Goal: Task Accomplishment & Management: Use online tool/utility

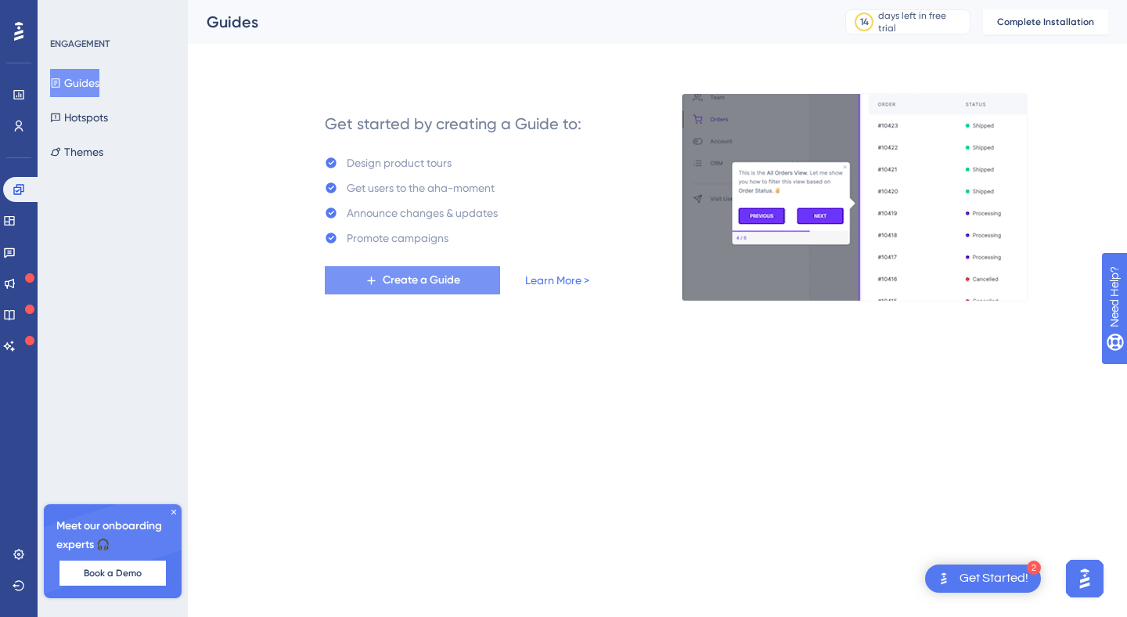
click at [421, 281] on span "Create a Guide" at bounding box center [422, 280] width 78 height 19
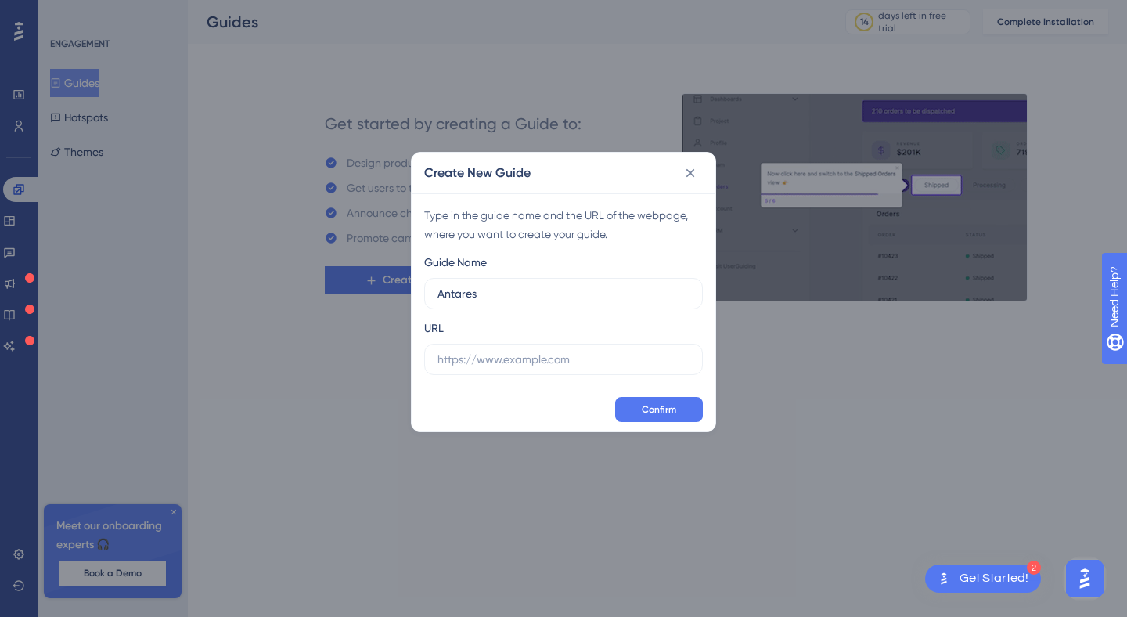
type input "Antares"
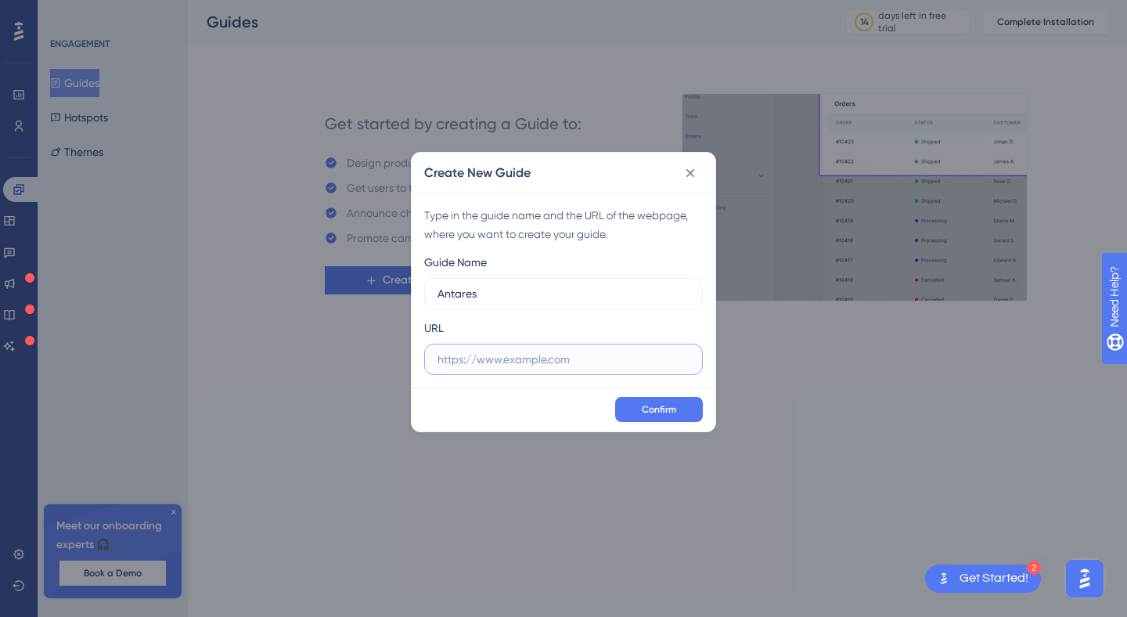
click at [573, 356] on input "text" at bounding box center [564, 359] width 252 height 17
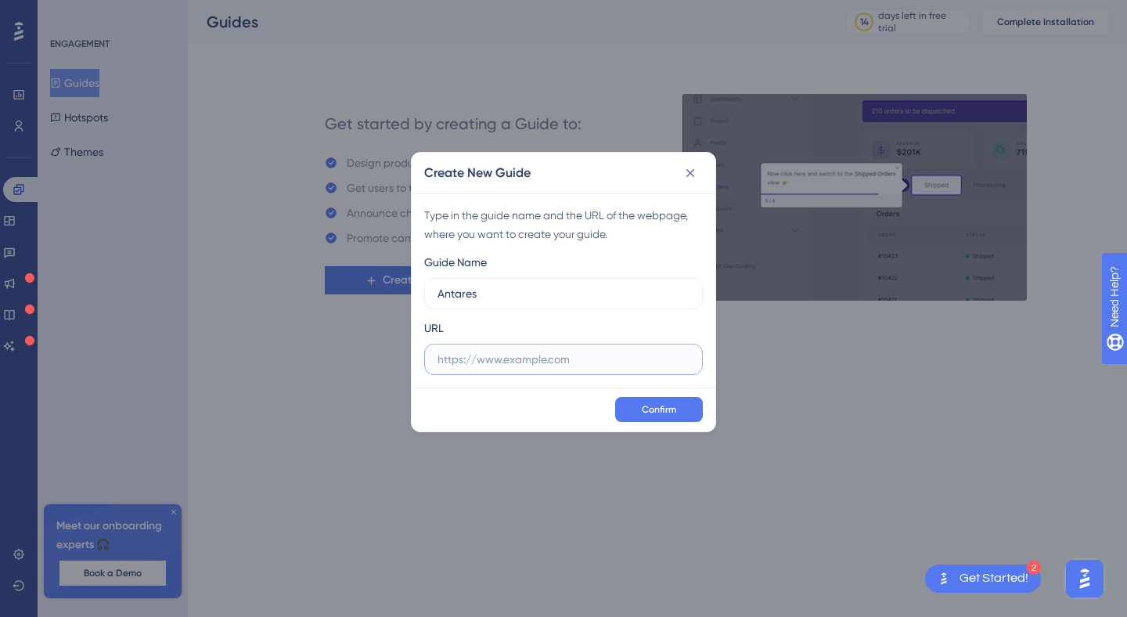
paste input "https://antares.gloraya.com/antares/"
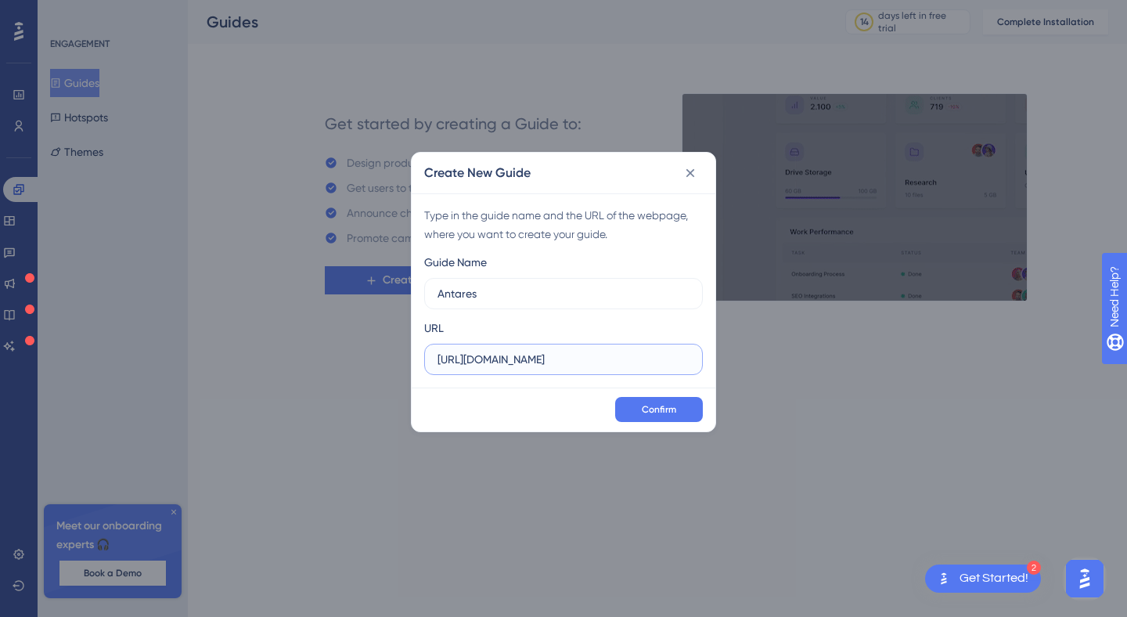
type input "https://antares.gloraya.com/antares/"
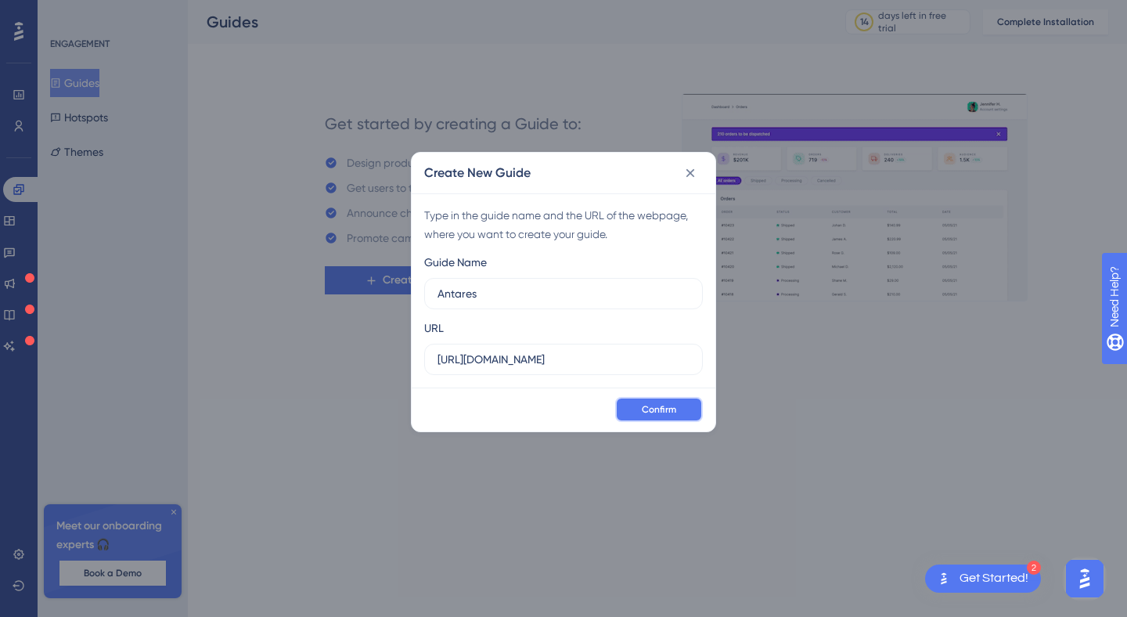
click at [666, 414] on span "Confirm" at bounding box center [659, 409] width 34 height 13
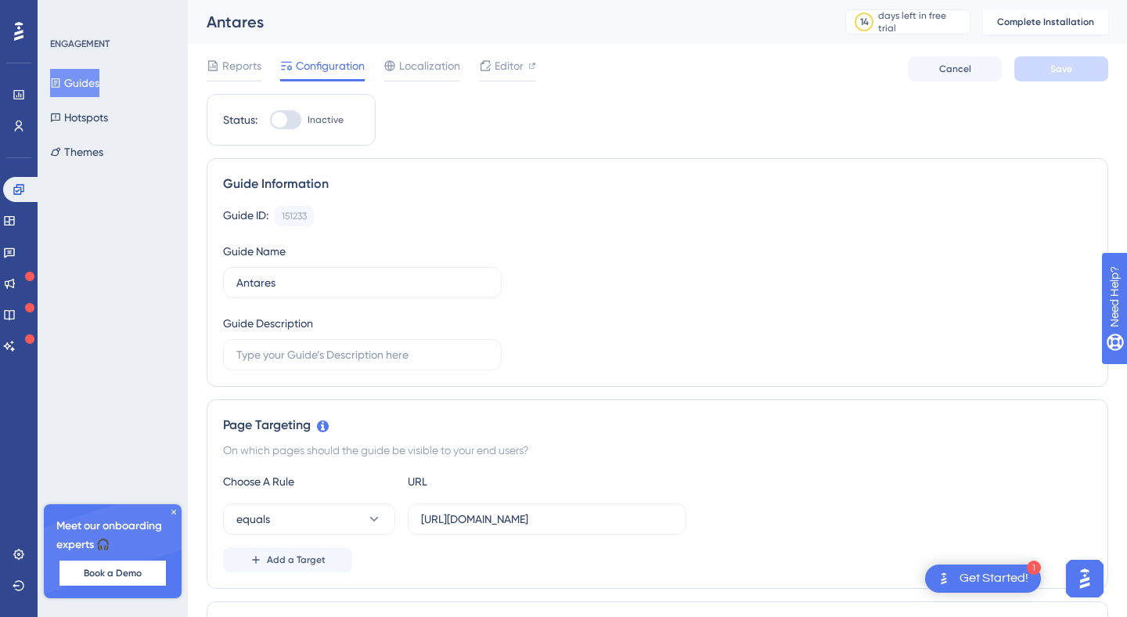
click at [287, 124] on div at bounding box center [285, 119] width 31 height 19
click at [270, 121] on input "Inactive" at bounding box center [269, 120] width 1 height 1
checkbox input "false"
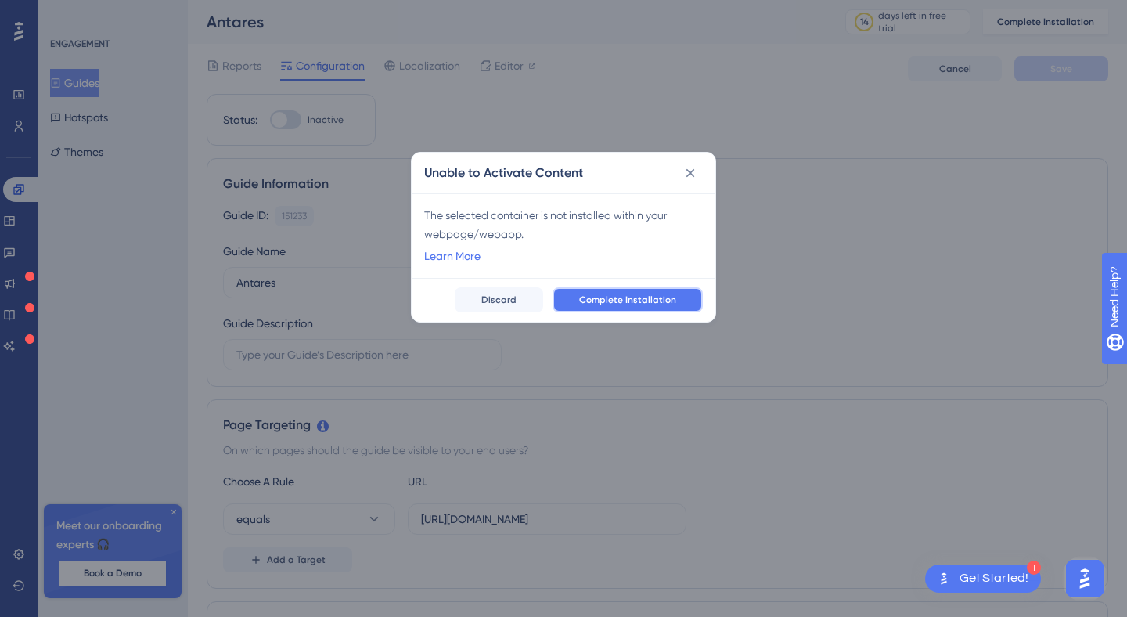
click at [568, 297] on button "Complete Installation" at bounding box center [628, 299] width 150 height 25
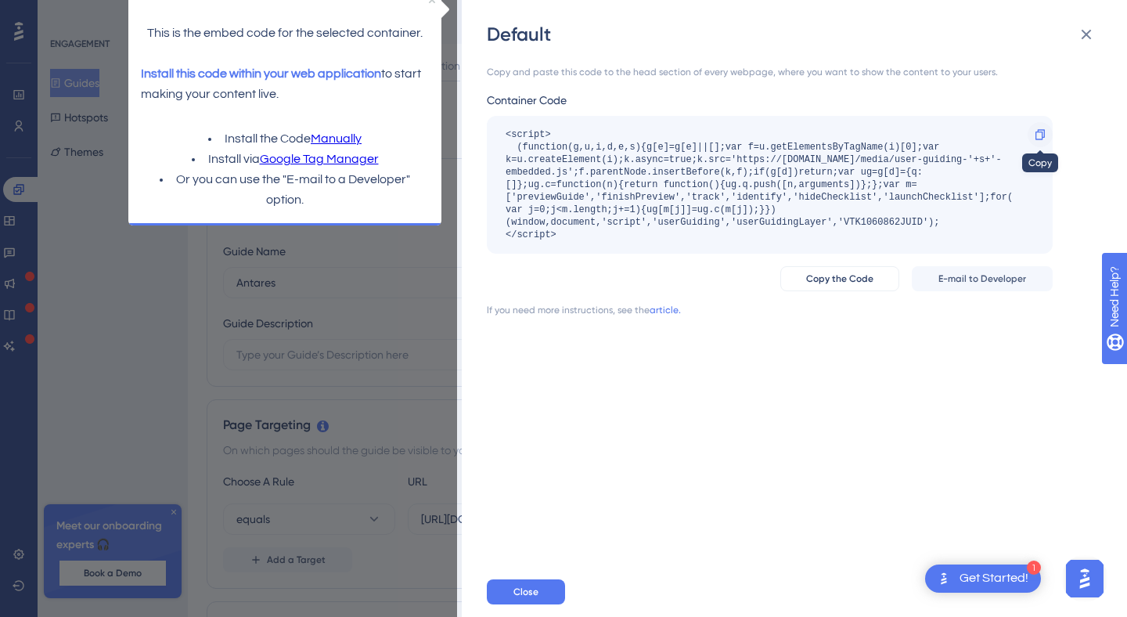
click at [1036, 132] on icon at bounding box center [1040, 134] width 9 height 10
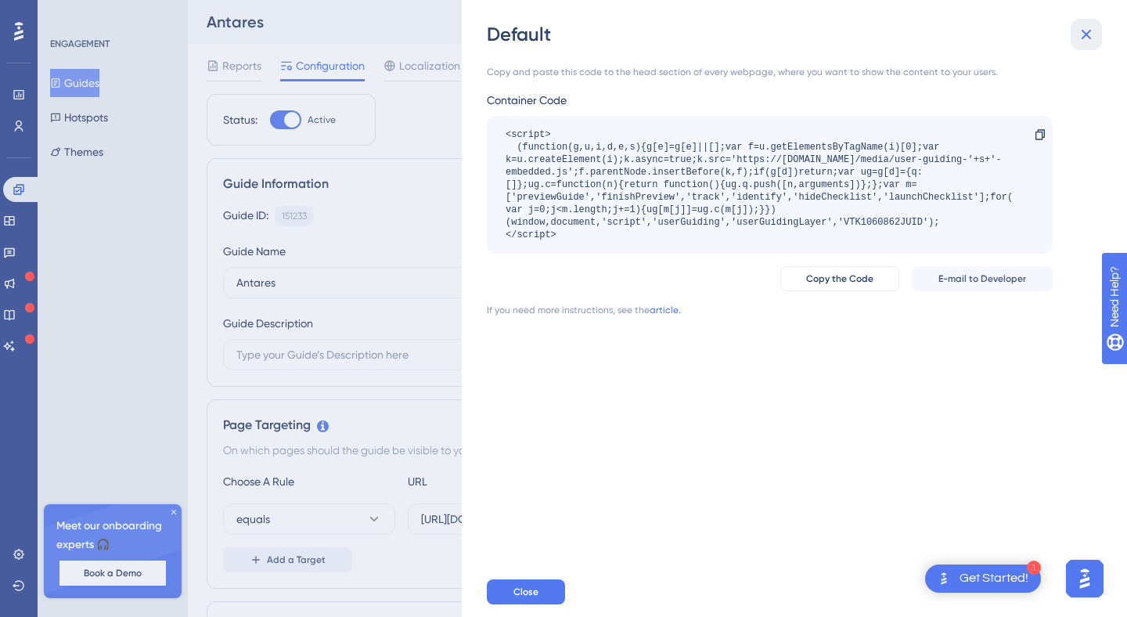
click at [1088, 34] on icon at bounding box center [1086, 34] width 19 height 19
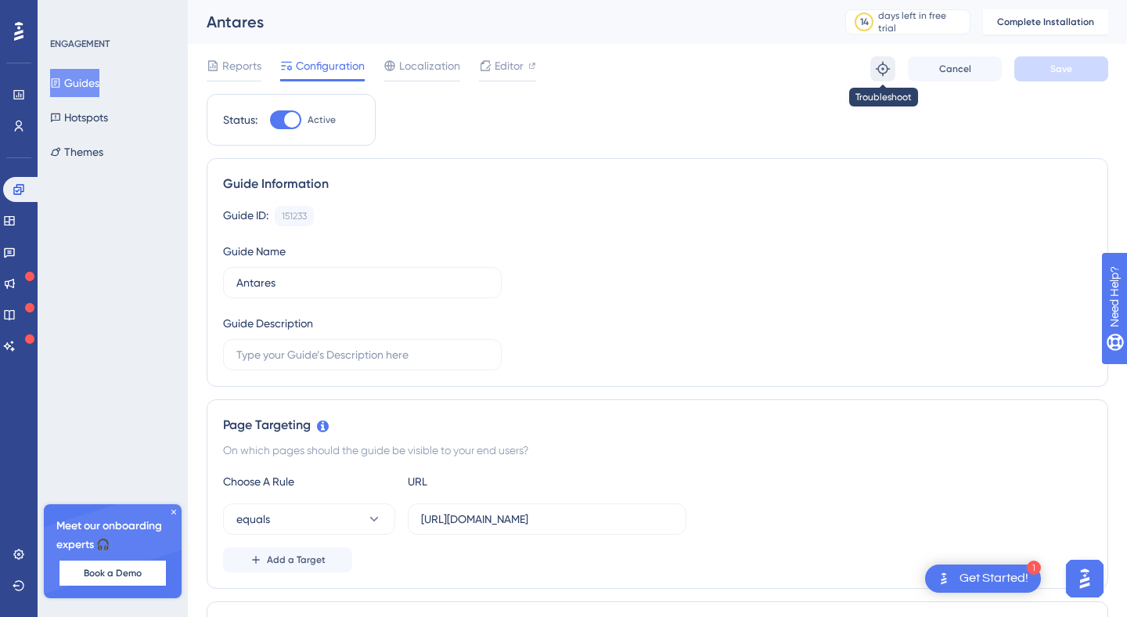
click at [882, 68] on icon at bounding box center [883, 69] width 16 height 16
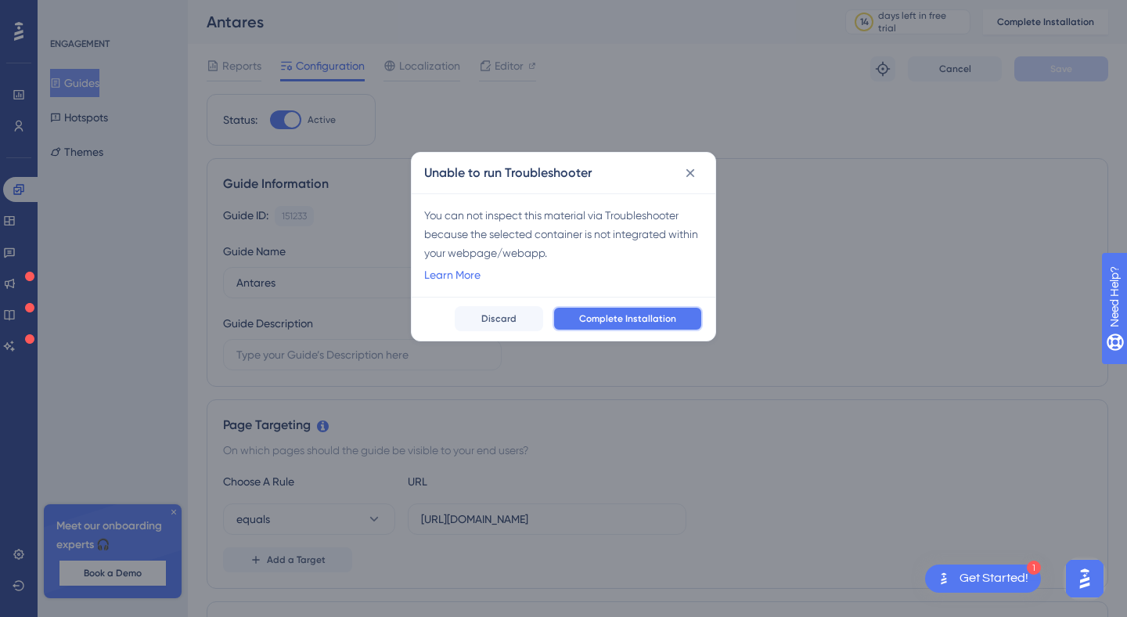
click at [622, 328] on button "Complete Installation" at bounding box center [628, 318] width 150 height 25
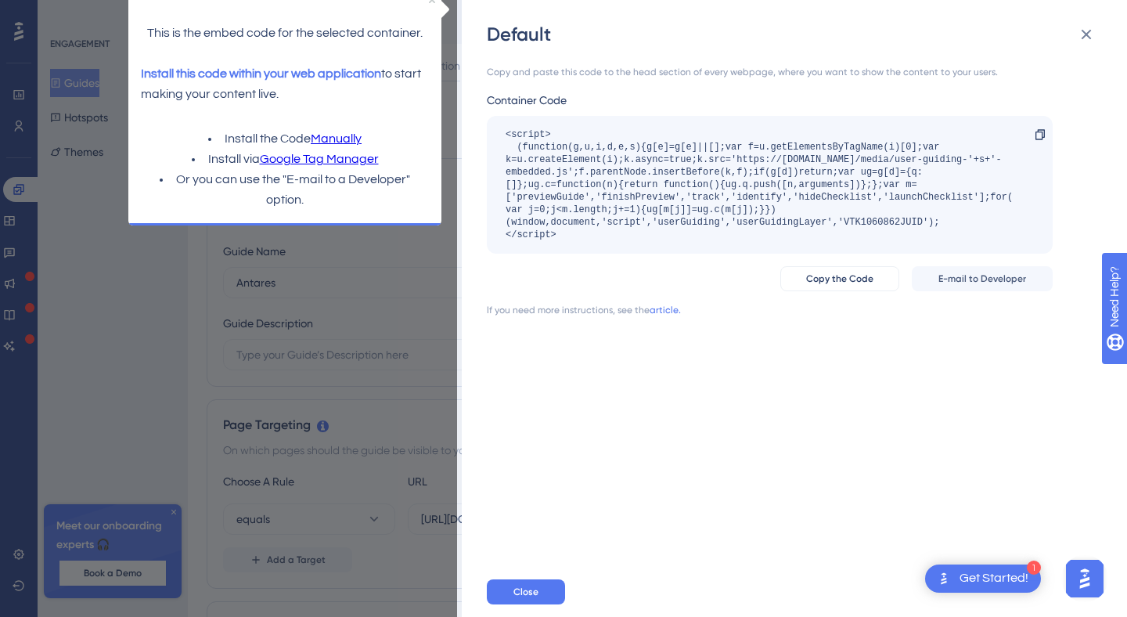
click at [337, 164] on link "Google Tag Manager" at bounding box center [319, 160] width 119 height 20
click at [856, 272] on span "Copy the Code" at bounding box center [839, 278] width 67 height 13
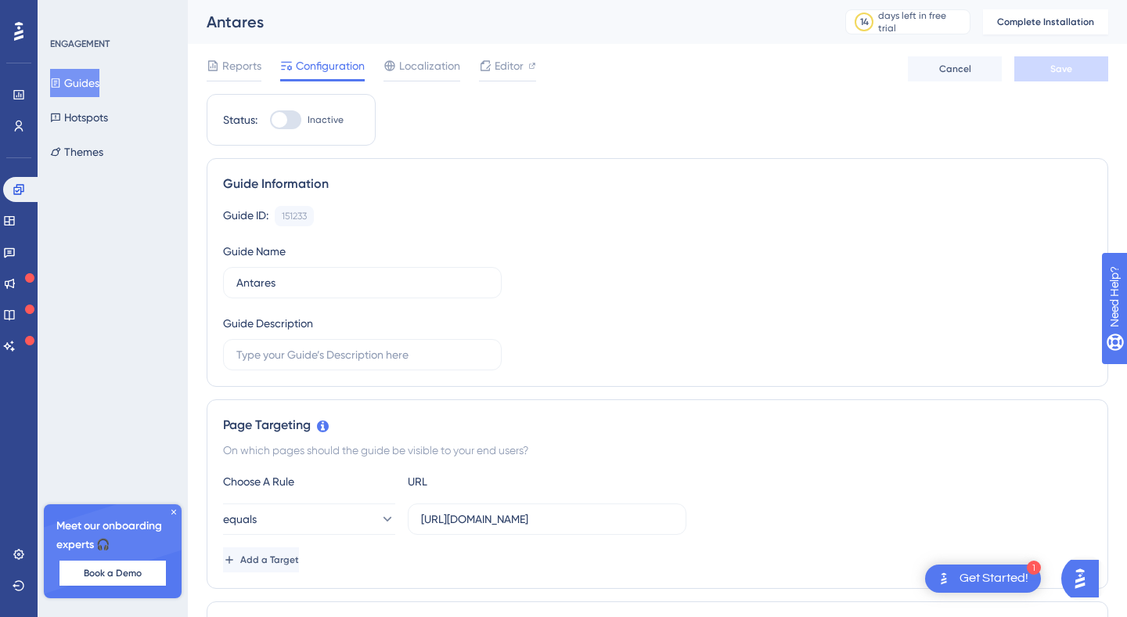
click at [277, 117] on div at bounding box center [280, 120] width 16 height 16
click at [270, 120] on input "Inactive" at bounding box center [269, 120] width 1 height 1
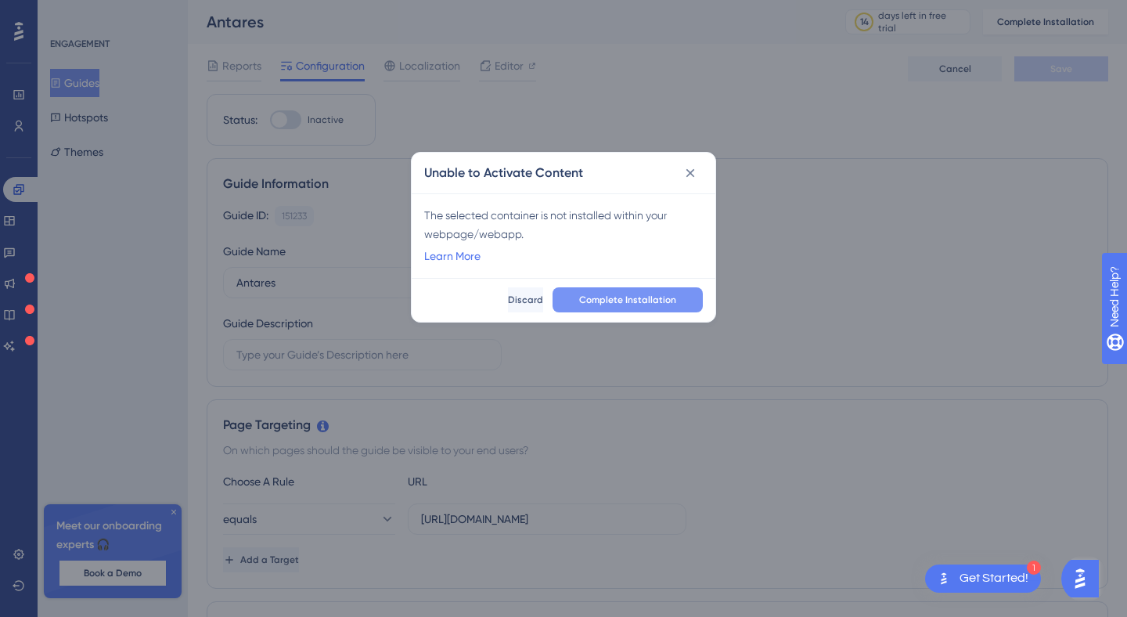
click at [605, 301] on span "Complete Installation" at bounding box center [627, 300] width 97 height 13
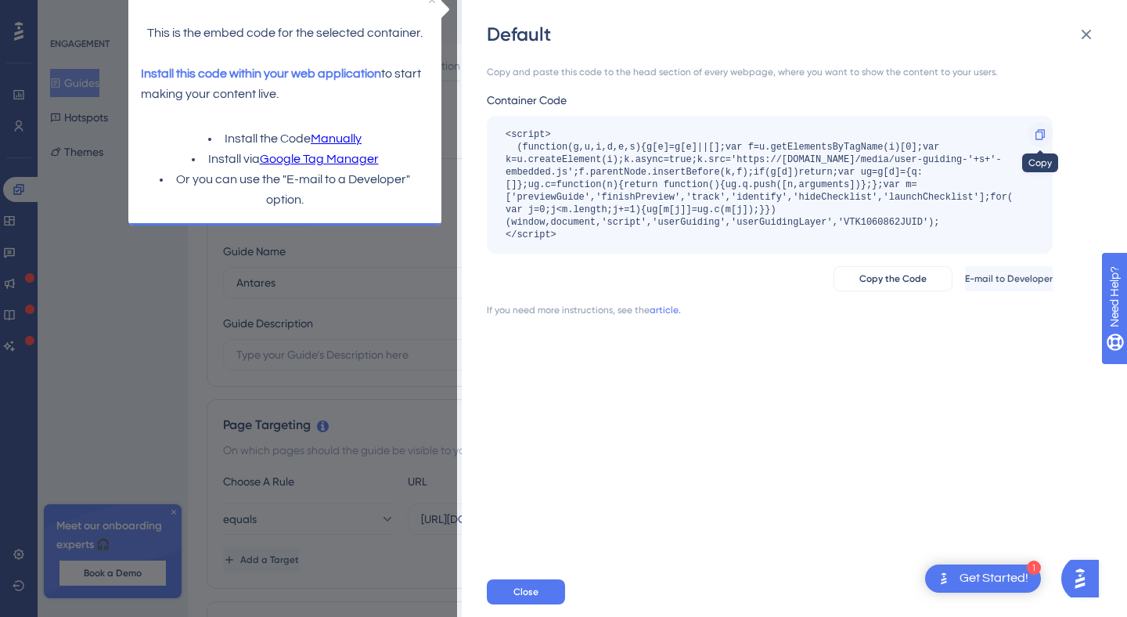
click at [1044, 128] on icon at bounding box center [1040, 134] width 13 height 13
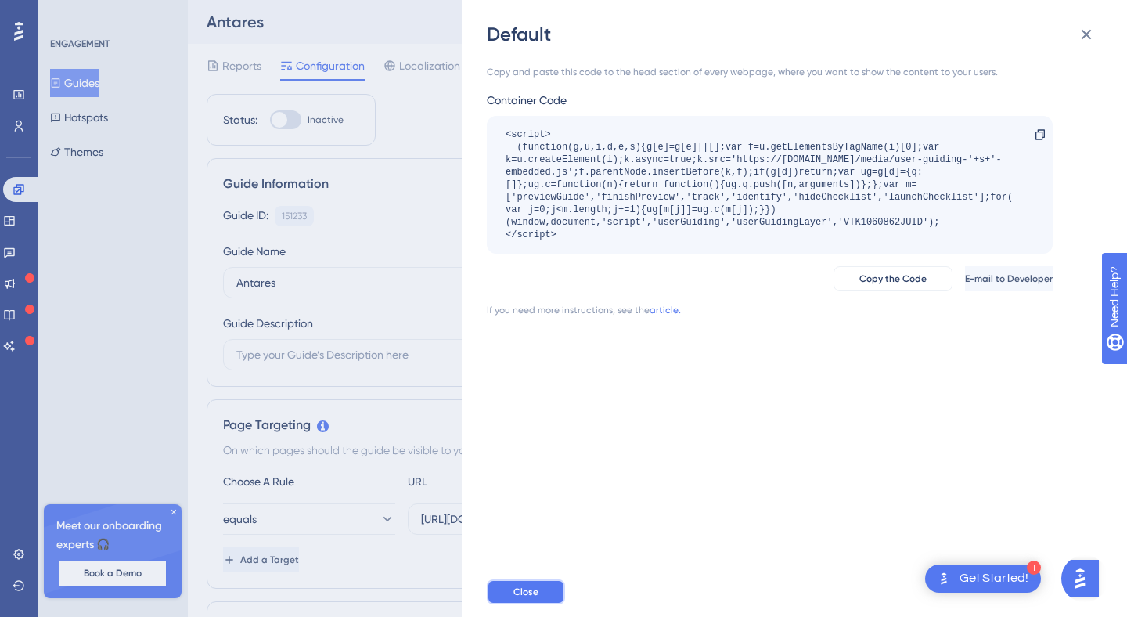
click at [549, 593] on button "Close" at bounding box center [526, 591] width 78 height 25
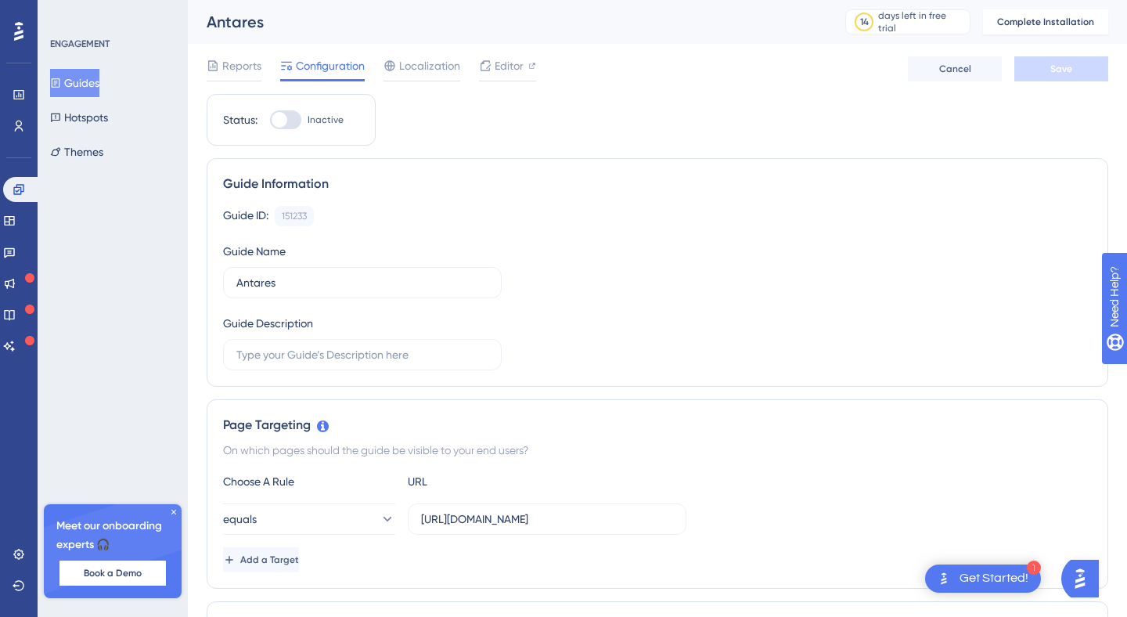
drag, startPoint x: 288, startPoint y: 119, endPoint x: 300, endPoint y: 121, distance: 11.8
click at [300, 121] on div at bounding box center [285, 119] width 31 height 19
click at [270, 121] on input "Inactive" at bounding box center [269, 120] width 1 height 1
checkbox input "false"
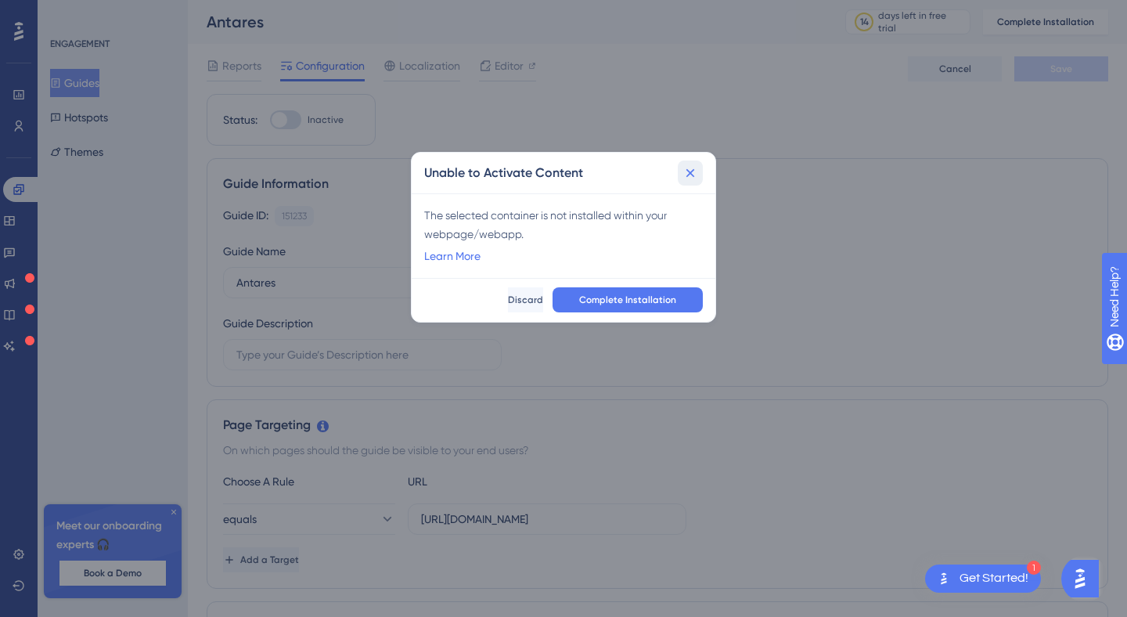
click at [694, 172] on icon at bounding box center [691, 173] width 16 height 16
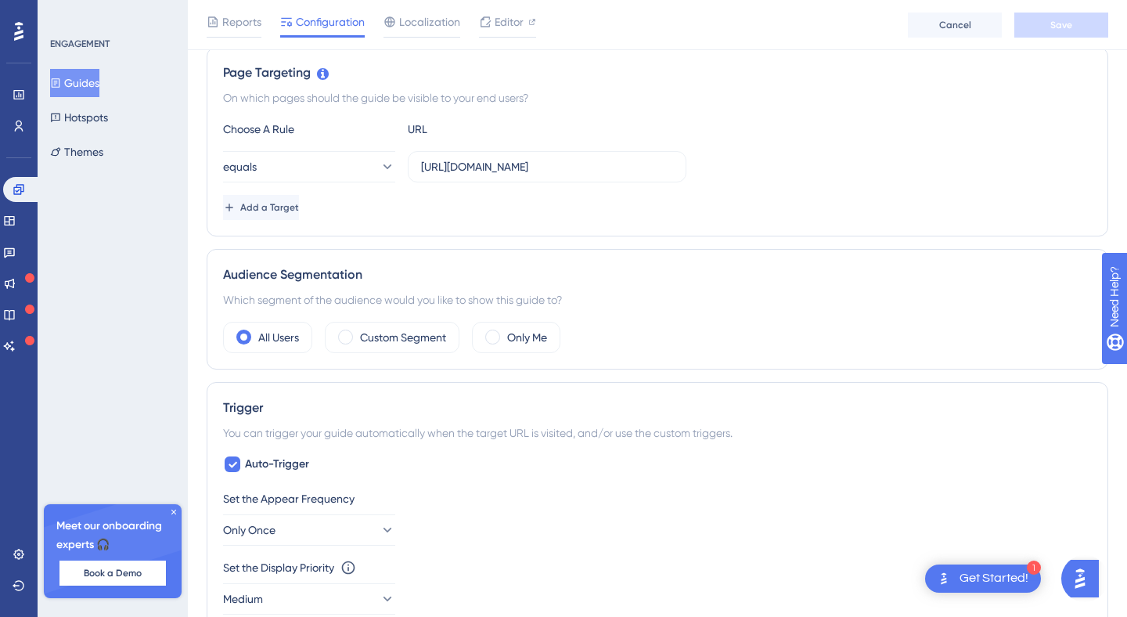
scroll to position [557, 0]
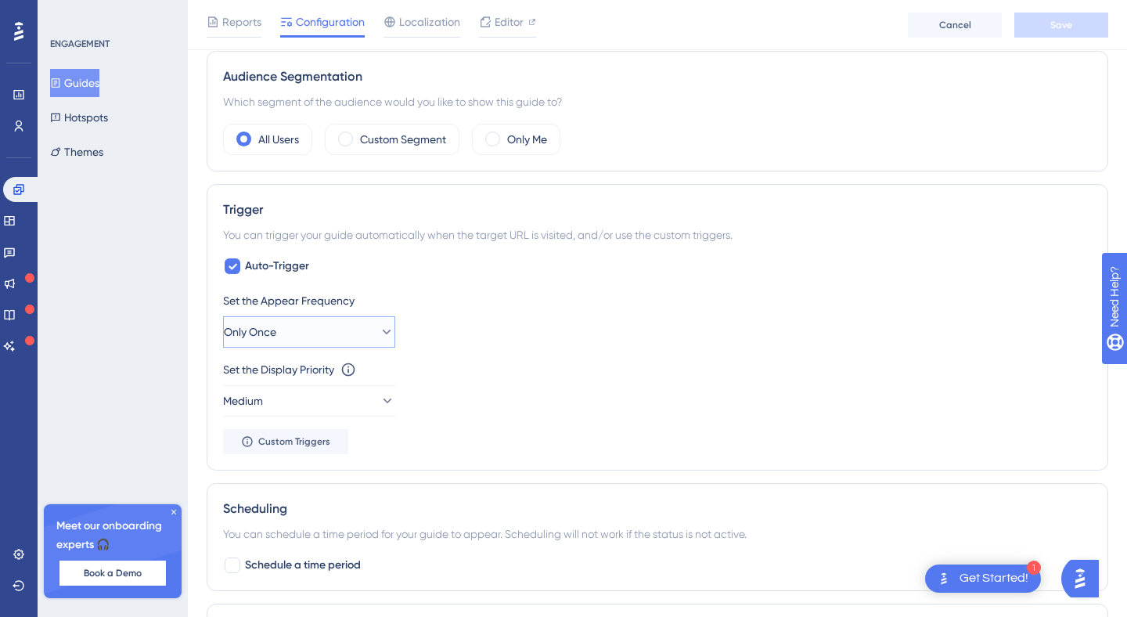
click at [328, 336] on button "Only Once" at bounding box center [309, 331] width 172 height 31
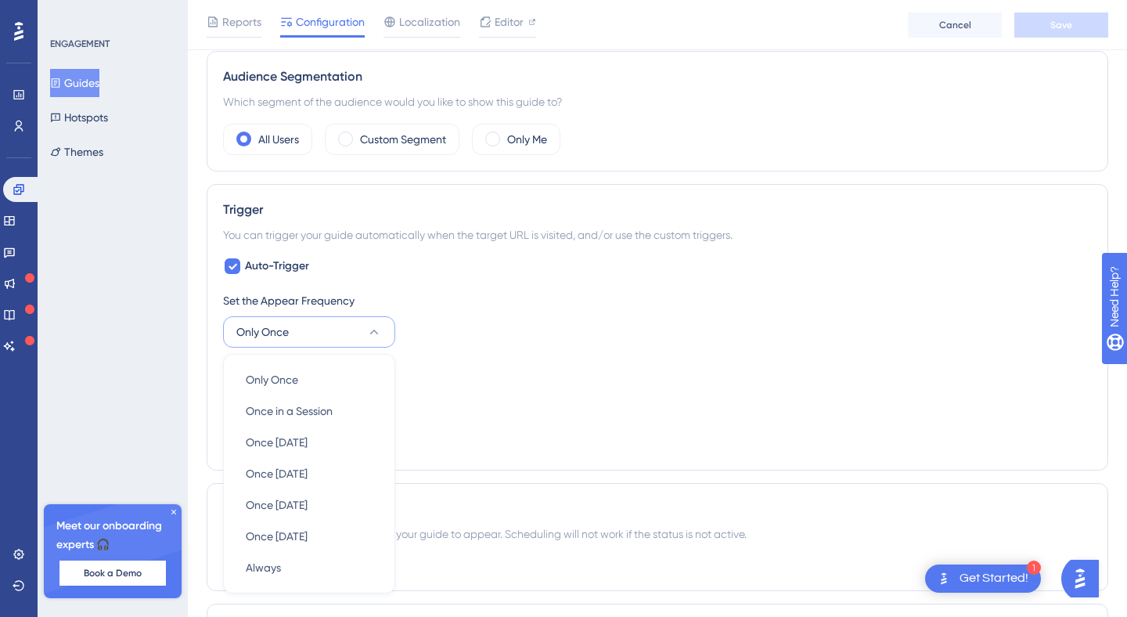
scroll to position [722, 0]
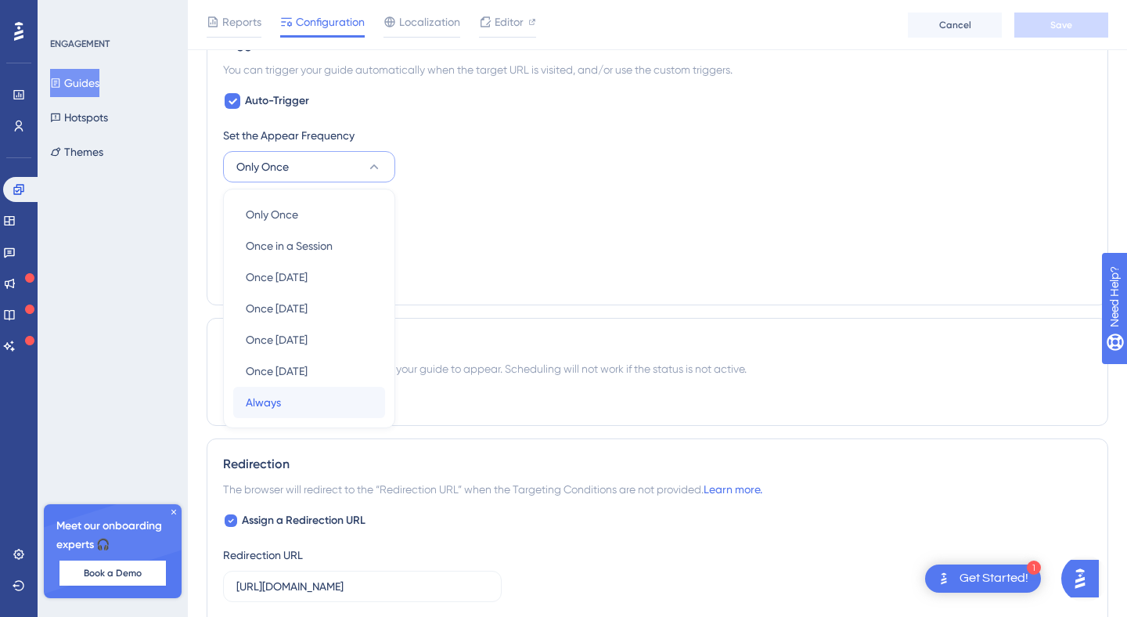
click at [307, 402] on div "Always Always" at bounding box center [309, 402] width 127 height 31
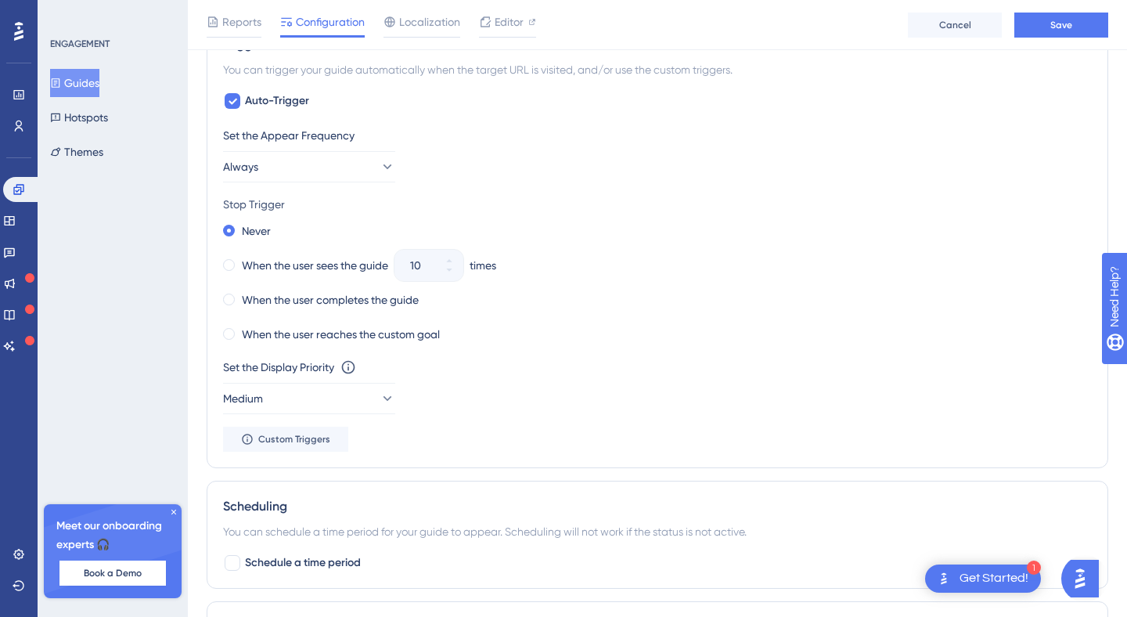
click at [1037, 38] on div "Reports Configuration Localization Editor Cancel Save" at bounding box center [658, 25] width 940 height 50
click at [1047, 25] on button "Save" at bounding box center [1062, 25] width 94 height 25
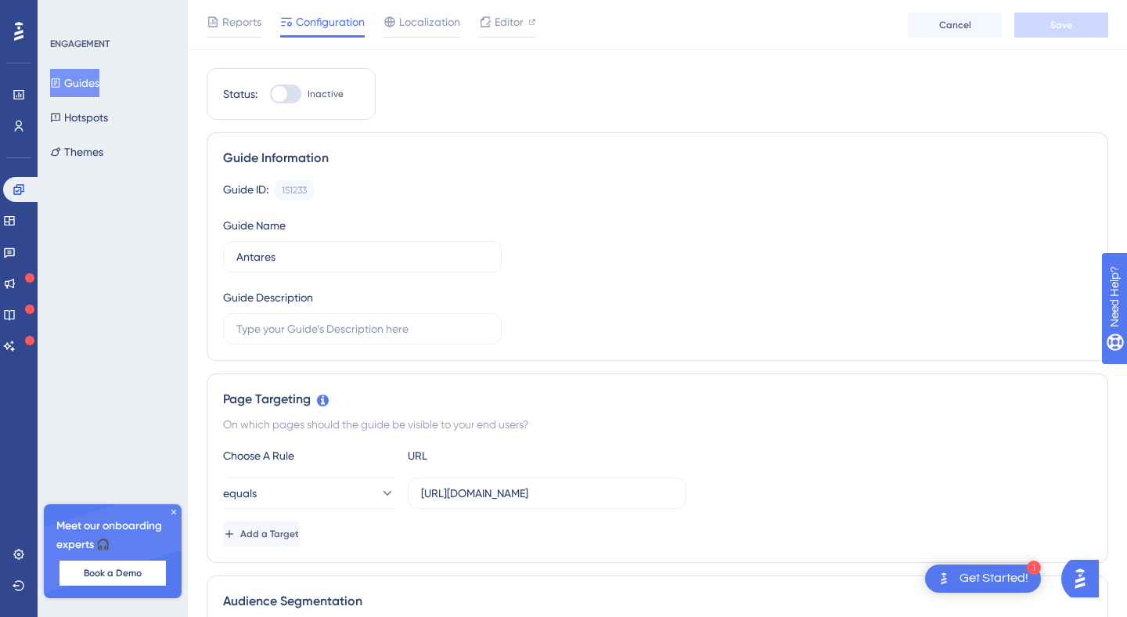
scroll to position [0, 0]
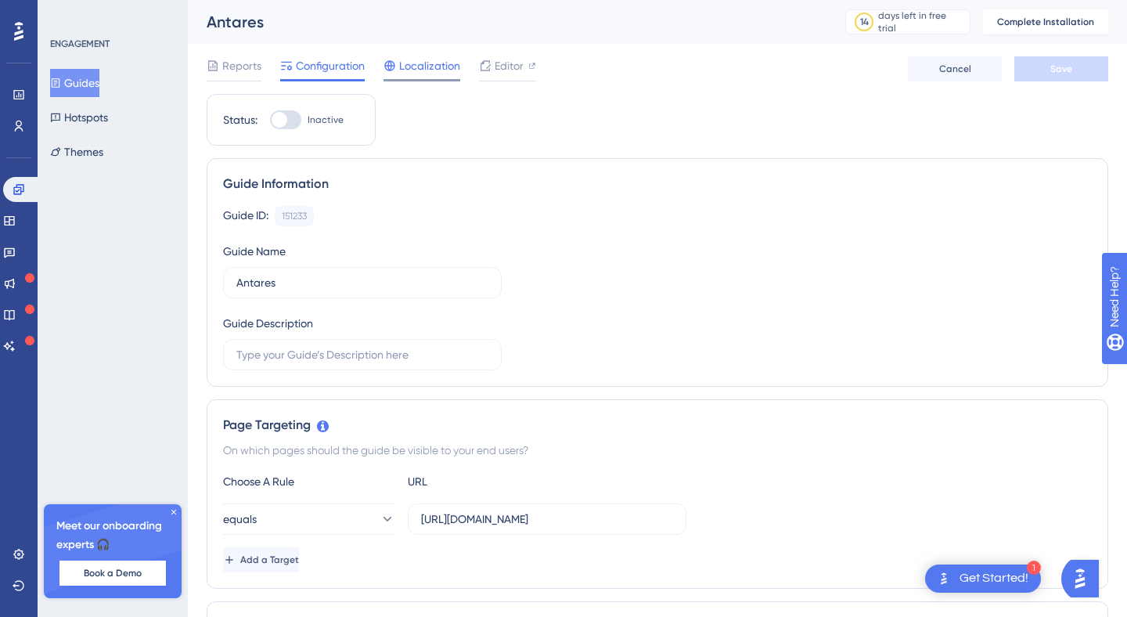
click at [453, 73] on span "Localization" at bounding box center [429, 65] width 61 height 19
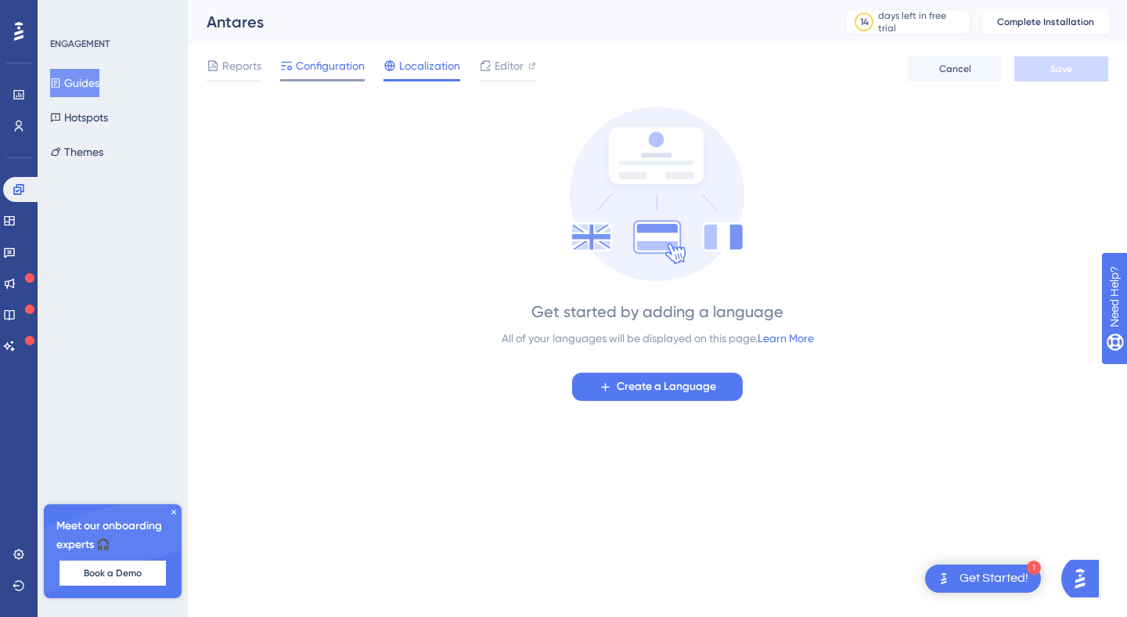
click at [355, 69] on span "Configuration" at bounding box center [330, 65] width 69 height 19
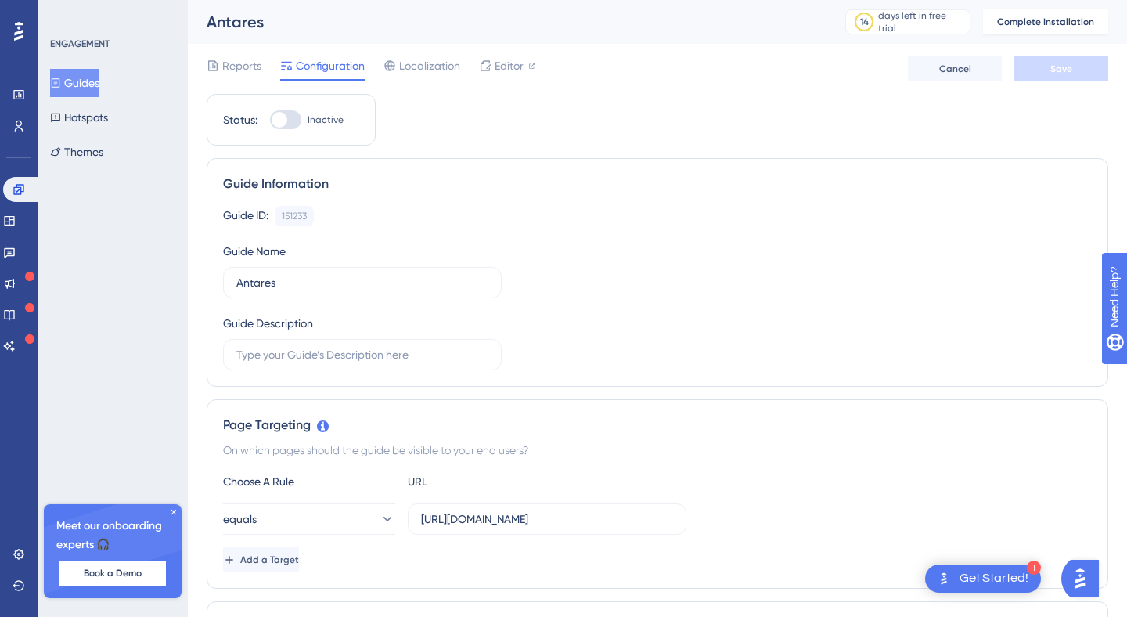
click at [280, 117] on div at bounding box center [280, 120] width 16 height 16
click at [270, 120] on input "Inactive" at bounding box center [269, 120] width 1 height 1
checkbox input "false"
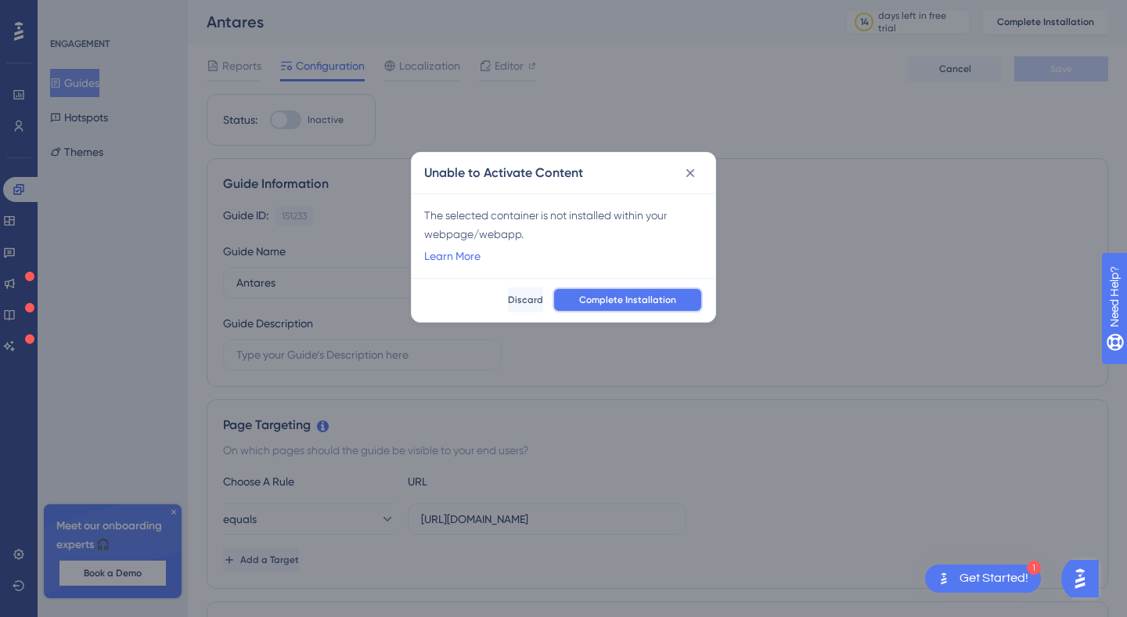
click at [622, 305] on span "Complete Installation" at bounding box center [627, 300] width 97 height 13
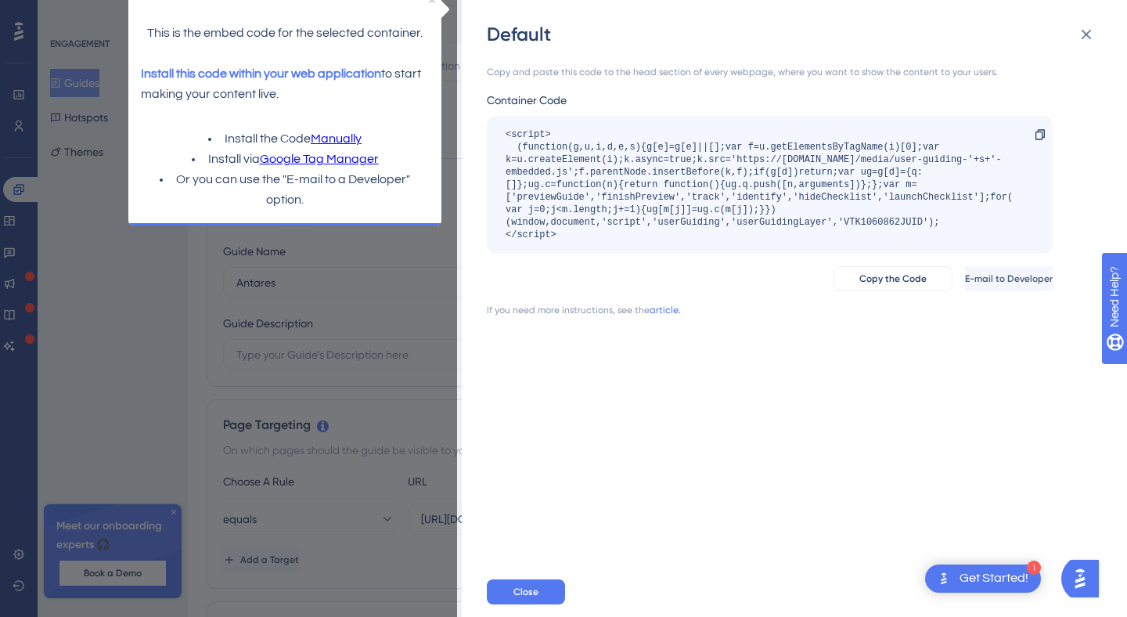
click at [337, 139] on link "Manually" at bounding box center [336, 139] width 51 height 20
click at [1081, 49] on button at bounding box center [1086, 34] width 31 height 31
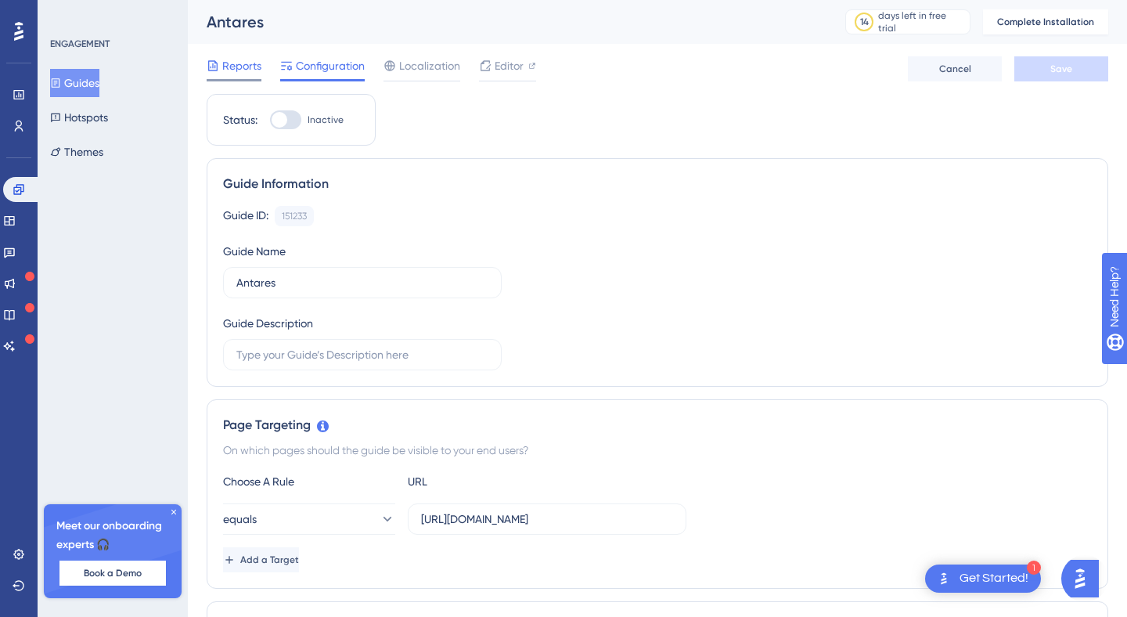
click at [253, 74] on span "Reports" at bounding box center [241, 65] width 39 height 19
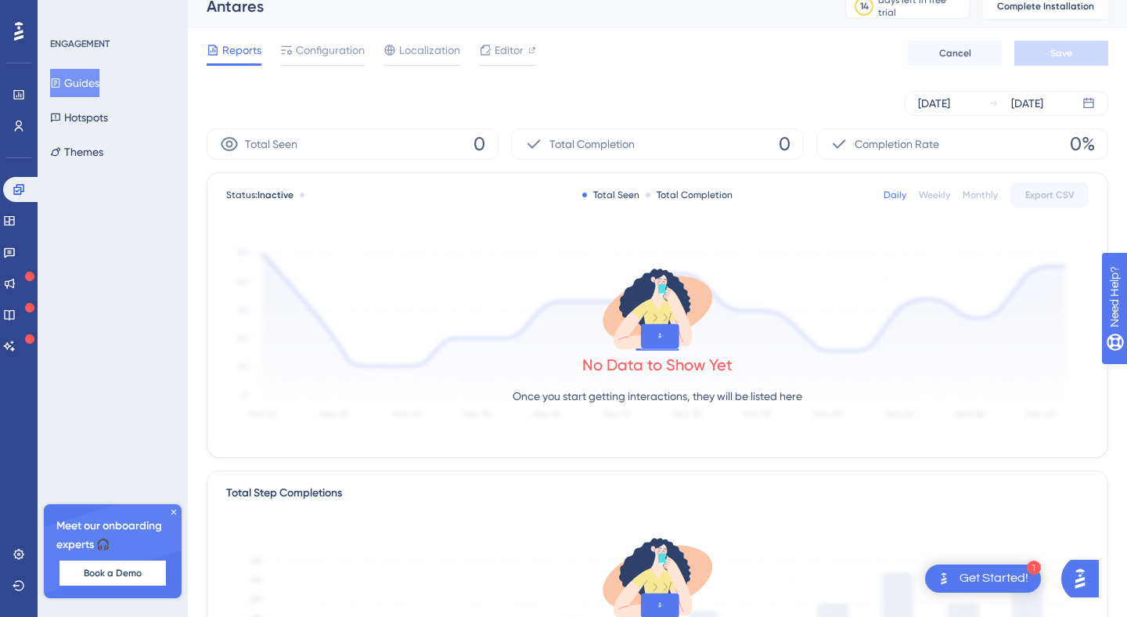
scroll to position [15, 0]
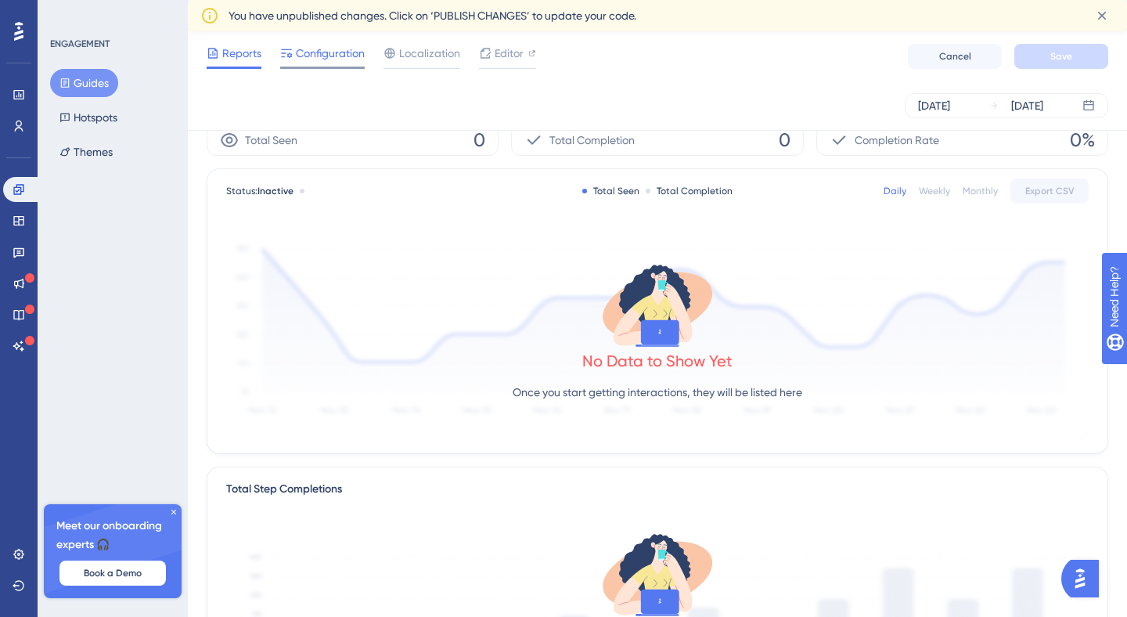
click at [313, 49] on span "Configuration" at bounding box center [330, 53] width 69 height 19
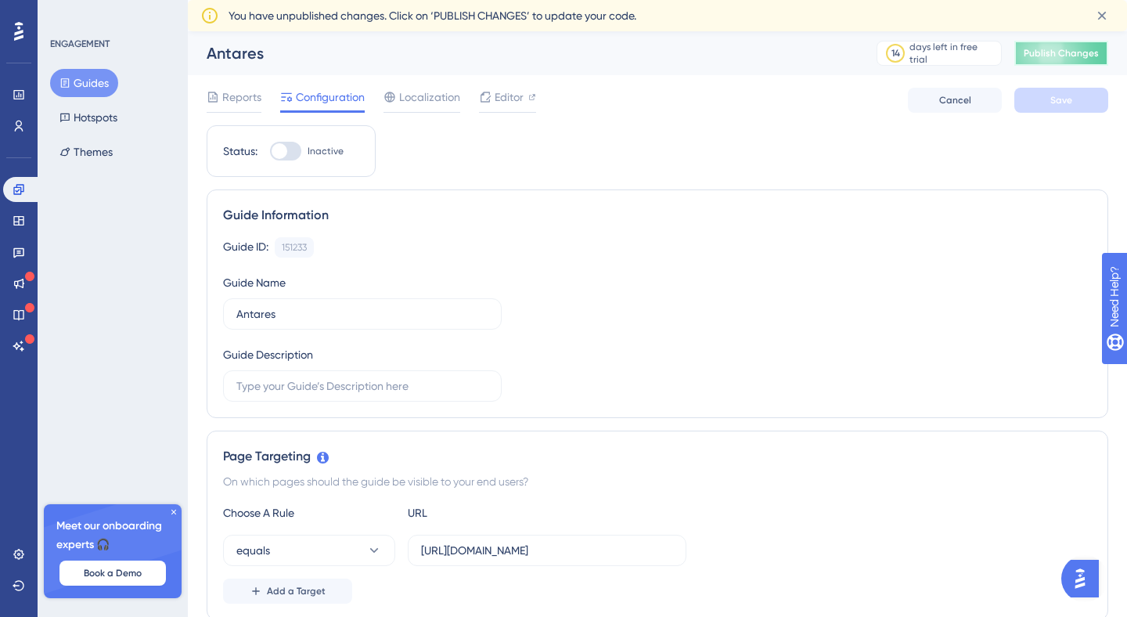
click at [1052, 56] on span "Publish Changes" at bounding box center [1061, 53] width 75 height 13
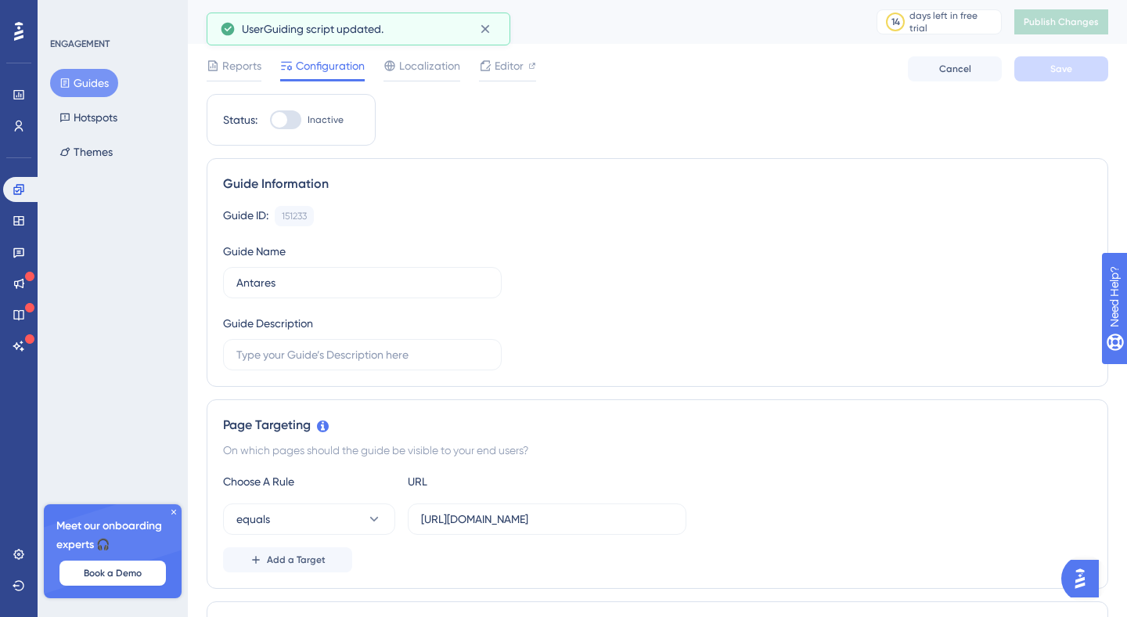
drag, startPoint x: 283, startPoint y: 116, endPoint x: 379, endPoint y: 150, distance: 101.5
click at [284, 116] on div at bounding box center [280, 120] width 16 height 16
click at [270, 120] on input "Inactive" at bounding box center [269, 120] width 1 height 1
checkbox input "true"
click at [1074, 64] on button "Save" at bounding box center [1062, 68] width 94 height 25
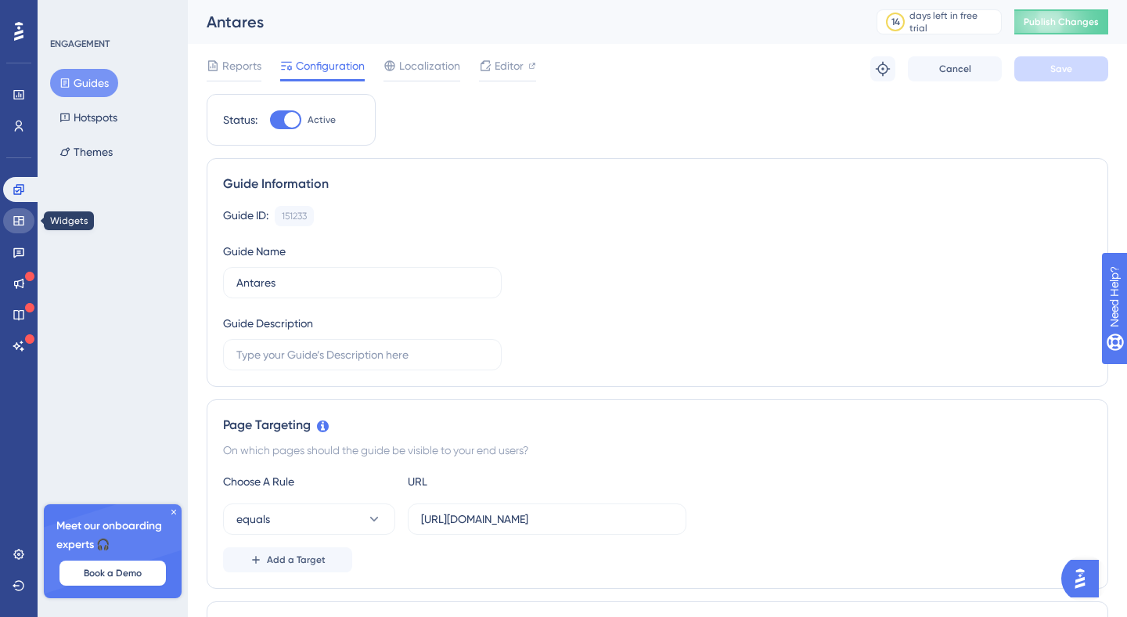
click at [31, 216] on link at bounding box center [18, 220] width 31 height 25
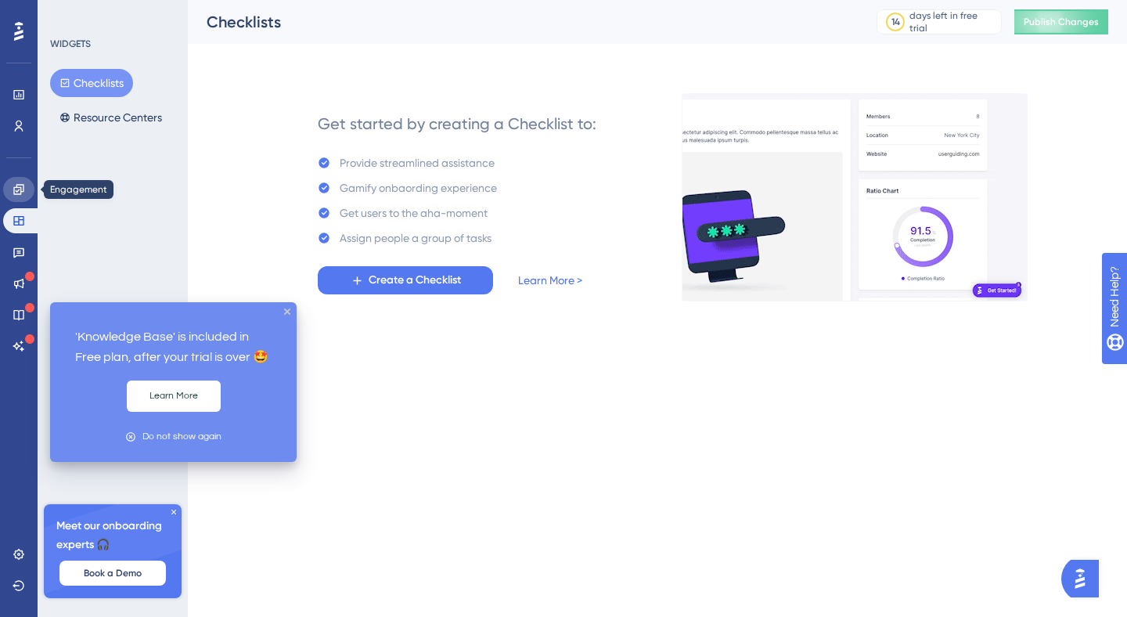
click at [25, 186] on link at bounding box center [18, 189] width 31 height 25
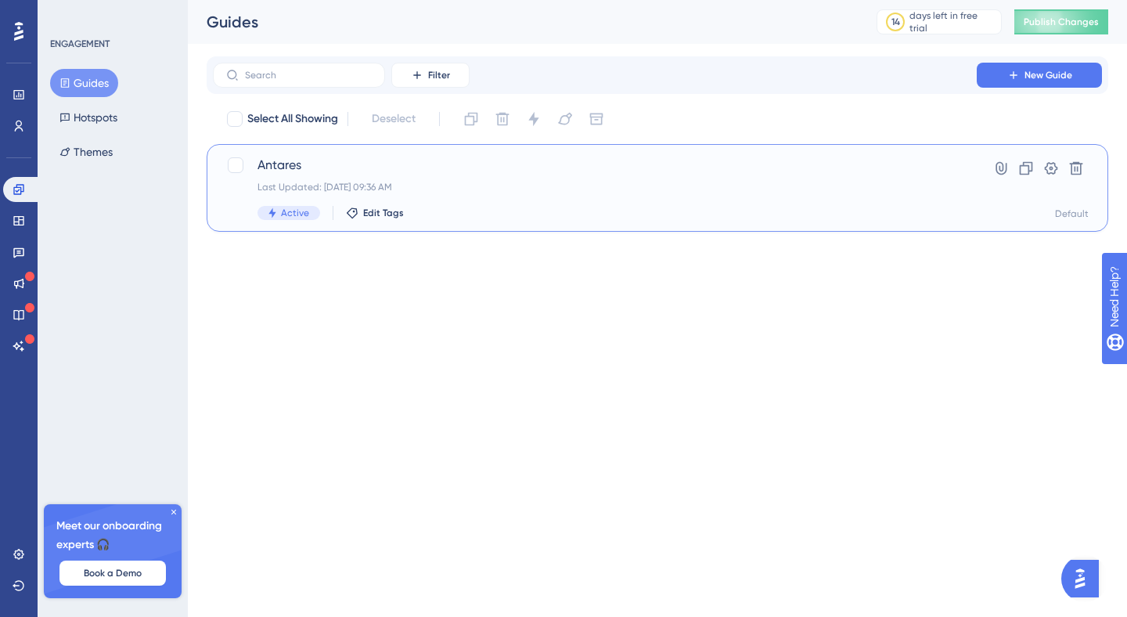
click at [300, 187] on div "Last Updated: Sep 04 2025, 09:36 AM" at bounding box center [595, 187] width 675 height 13
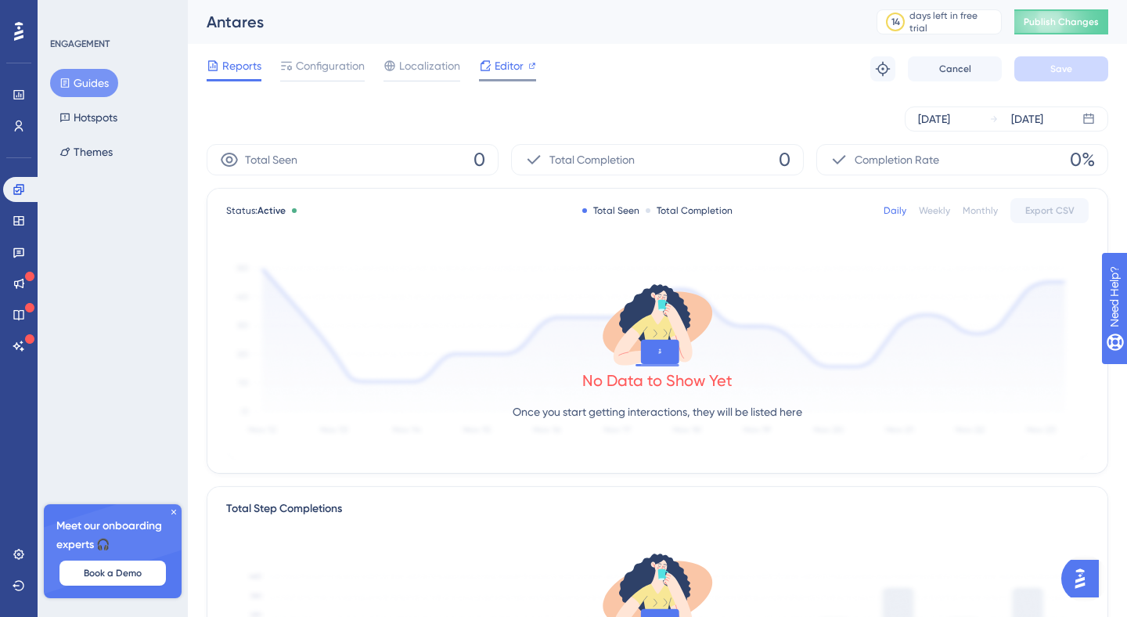
click at [515, 63] on span "Editor" at bounding box center [509, 65] width 29 height 19
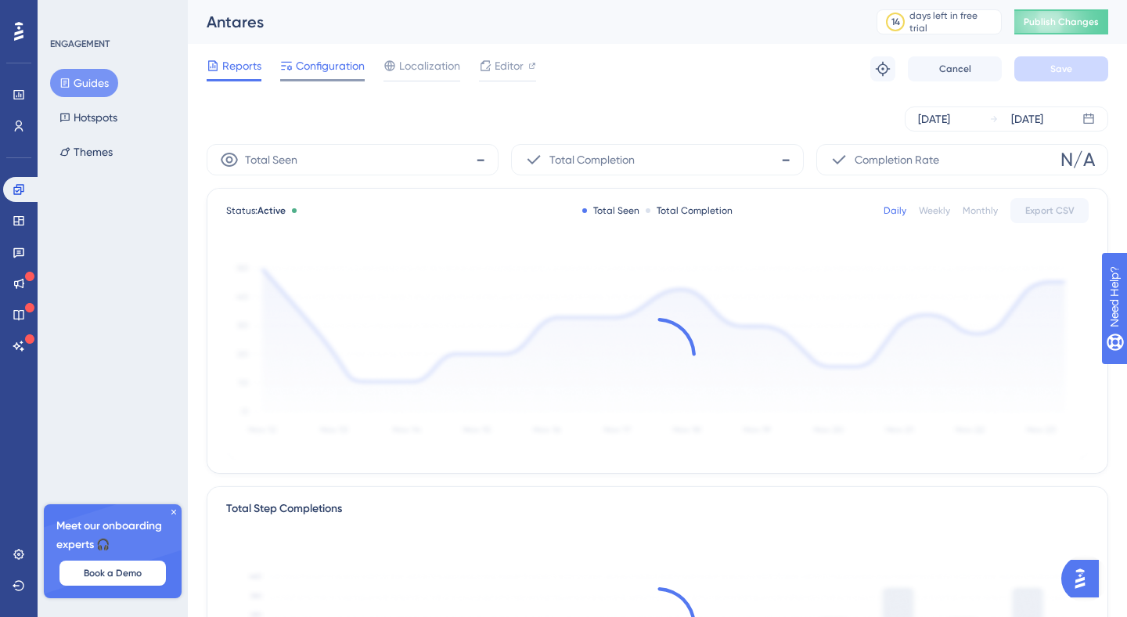
click at [355, 70] on span "Configuration" at bounding box center [330, 65] width 69 height 19
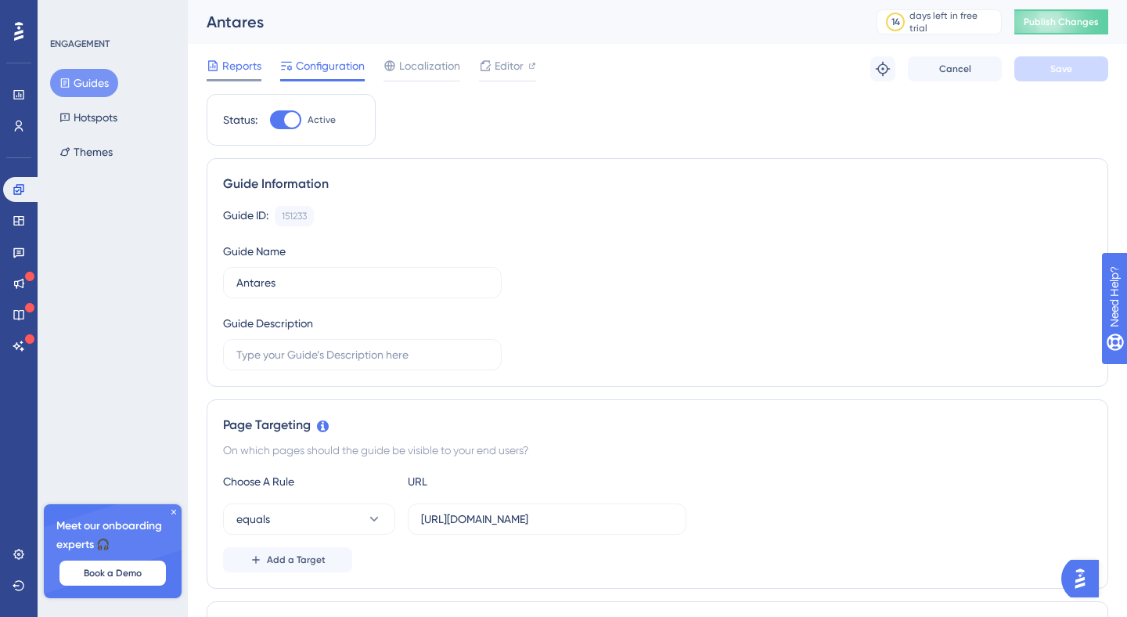
drag, startPoint x: 225, startPoint y: 65, endPoint x: 241, endPoint y: 67, distance: 15.8
click at [229, 66] on span "Reports" at bounding box center [241, 65] width 39 height 19
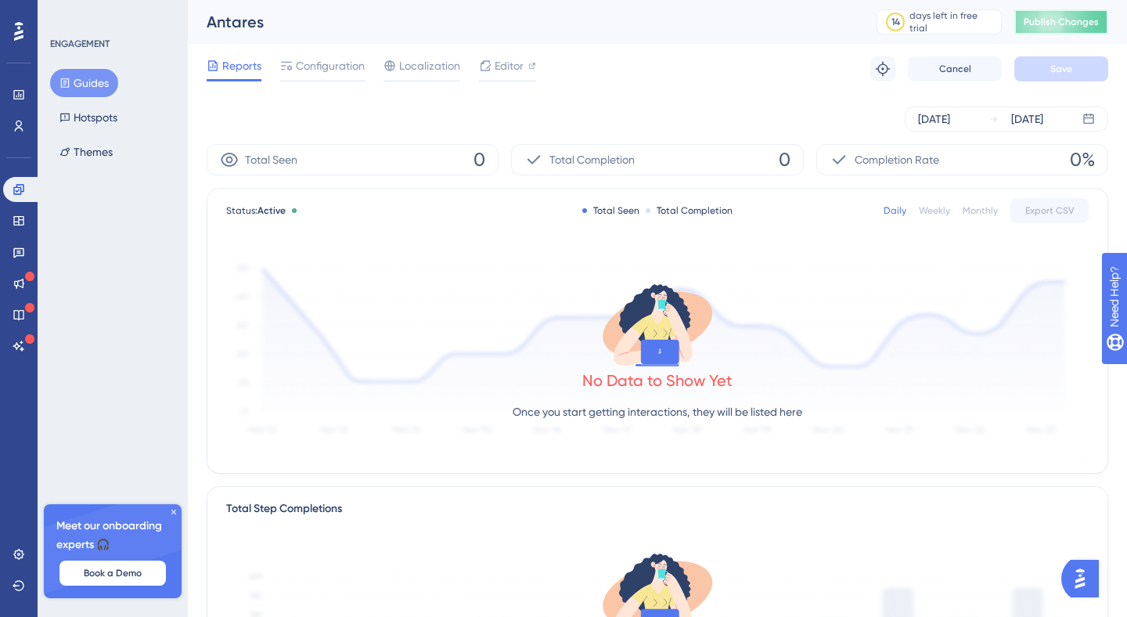
click at [1080, 25] on span "Publish Changes" at bounding box center [1061, 22] width 75 height 13
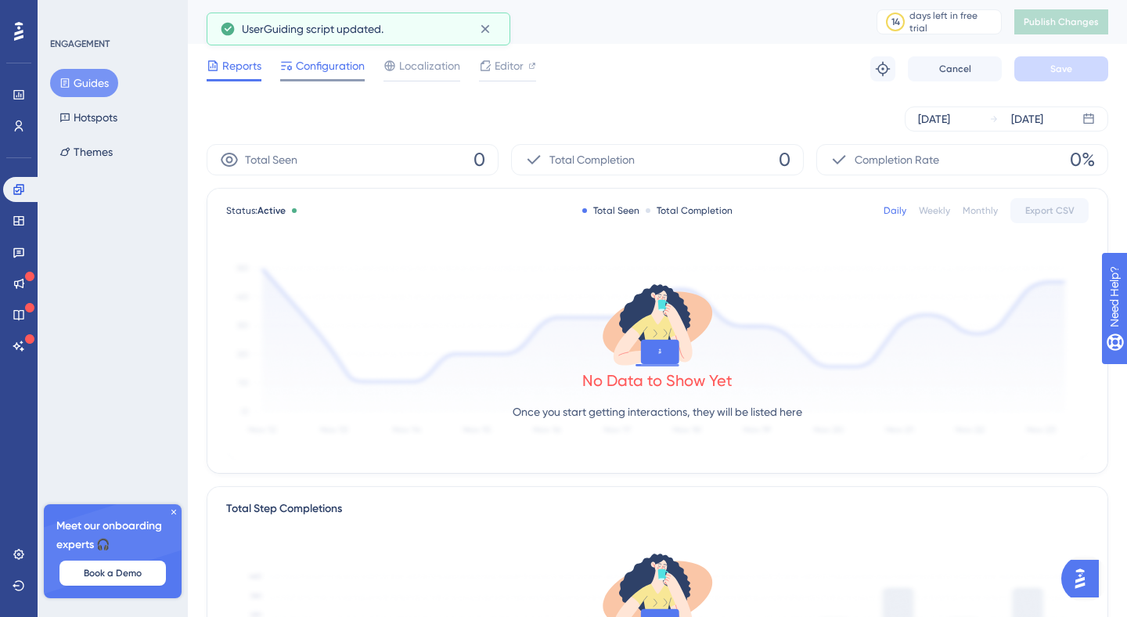
click at [325, 60] on span "Configuration" at bounding box center [330, 65] width 69 height 19
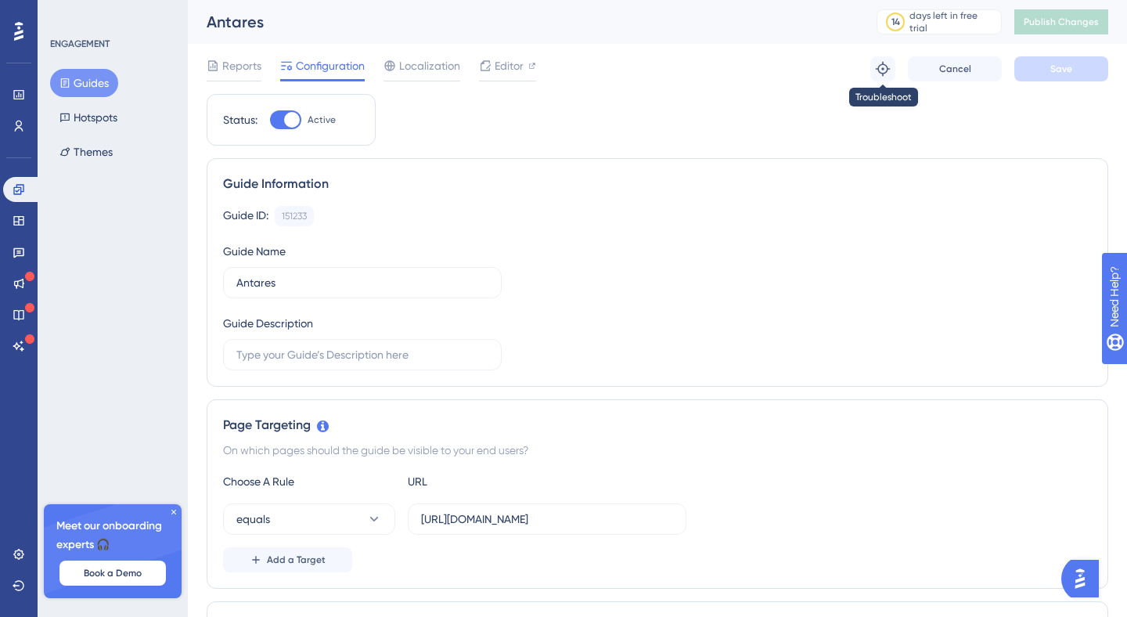
click at [893, 74] on button at bounding box center [883, 68] width 25 height 25
click at [540, 73] on div "Reports Configuration Localization Editor Troubleshoot Cancel Save" at bounding box center [658, 69] width 902 height 50
click at [495, 68] on span "Editor" at bounding box center [509, 65] width 29 height 19
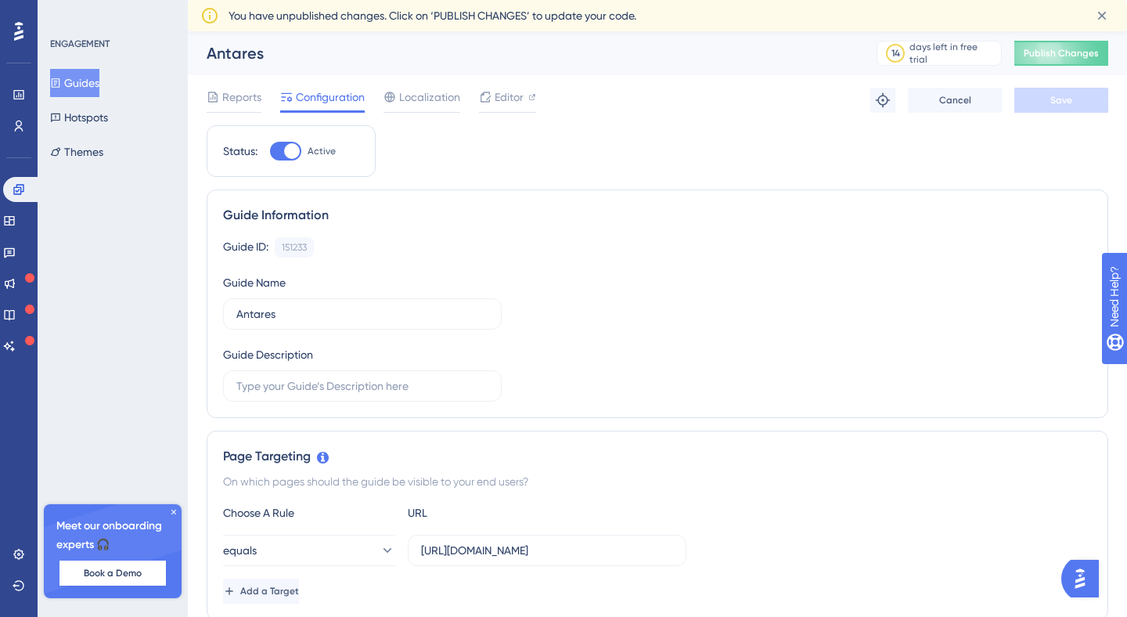
scroll to position [31, 0]
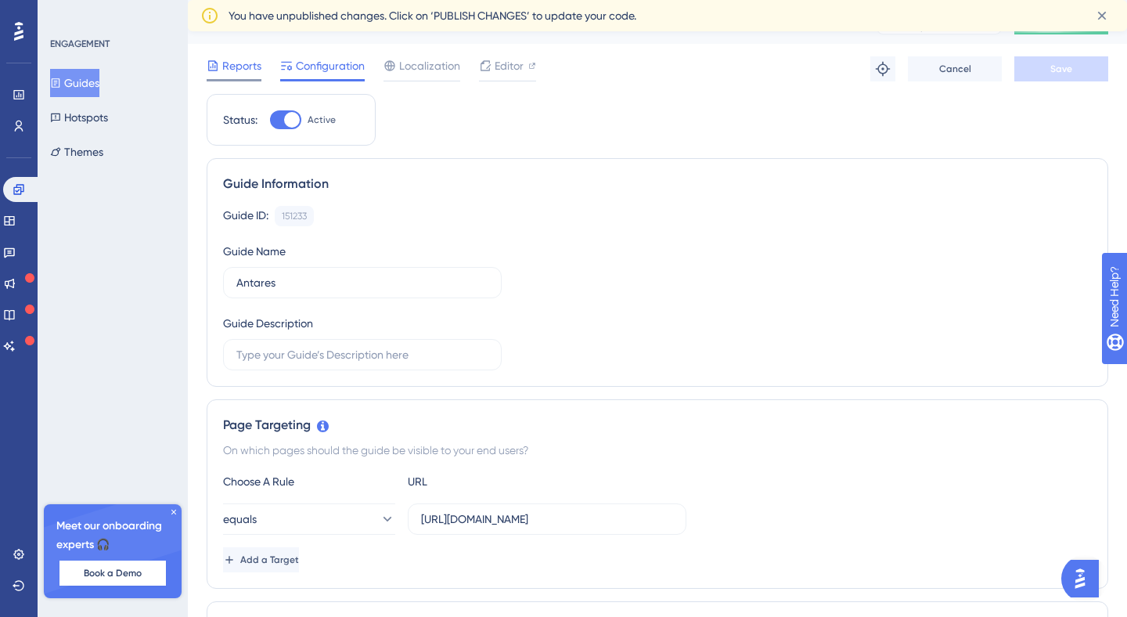
click at [251, 67] on span "Reports" at bounding box center [241, 65] width 39 height 19
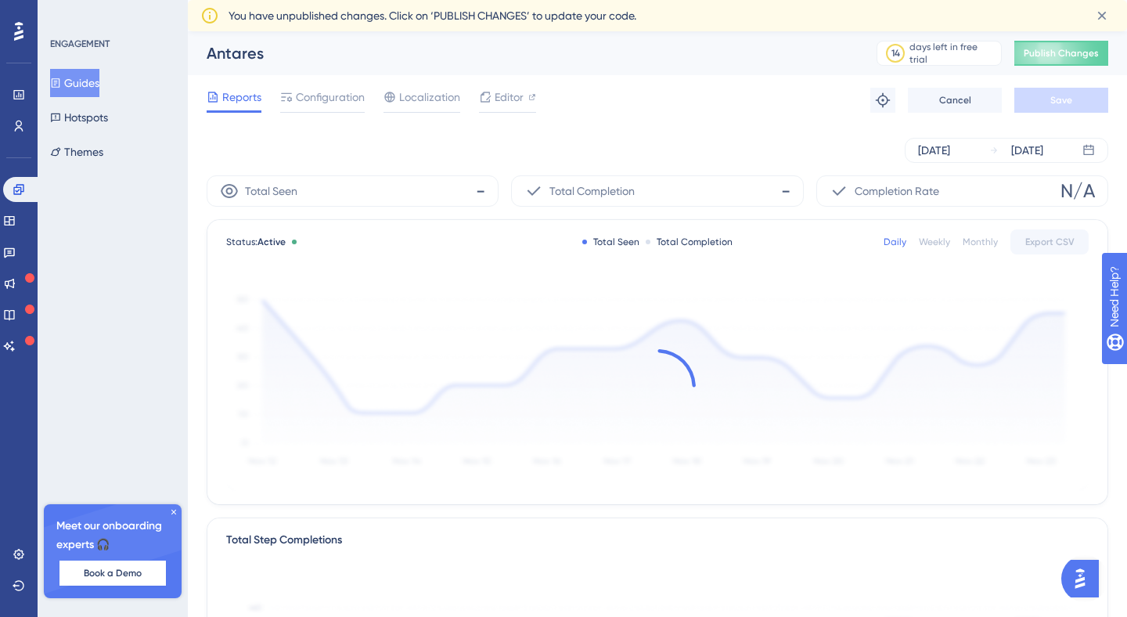
click at [349, 55] on div "Antares" at bounding box center [522, 53] width 631 height 22
click at [341, 88] on span "Configuration" at bounding box center [330, 97] width 69 height 19
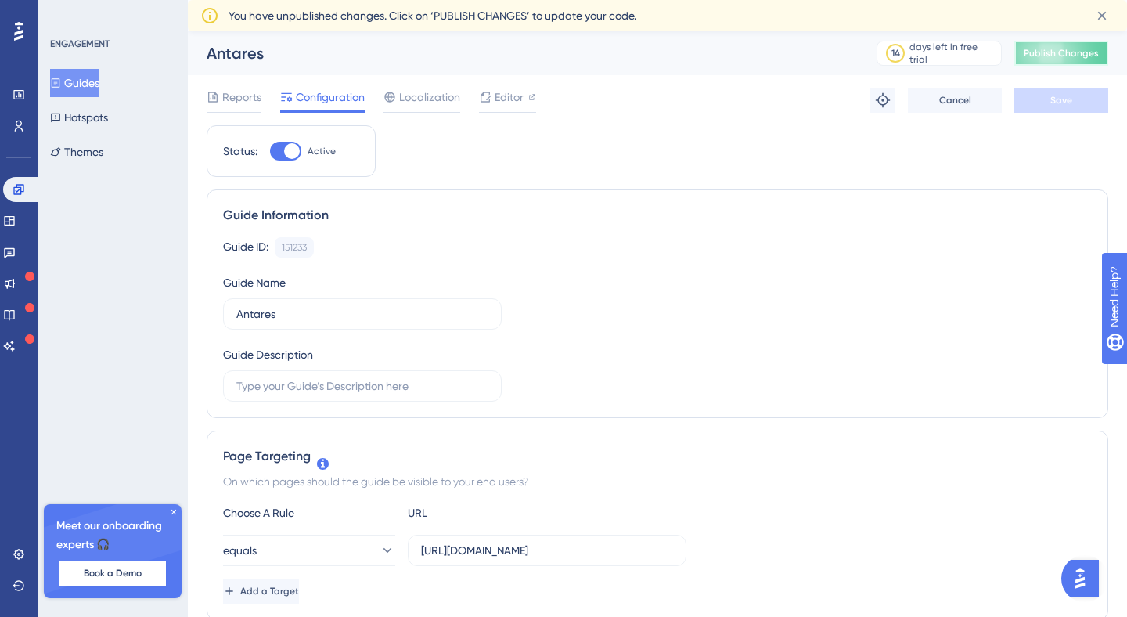
click at [1022, 41] on button "Publish Changes" at bounding box center [1062, 53] width 94 height 25
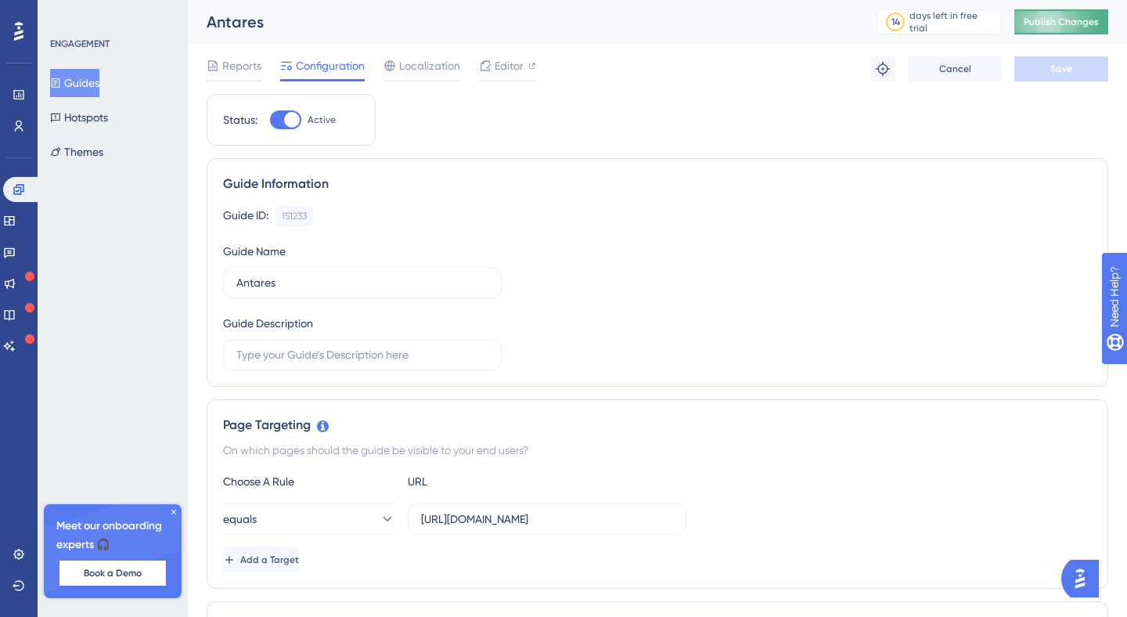
click at [1053, 31] on button "Publish Changes" at bounding box center [1062, 21] width 94 height 25
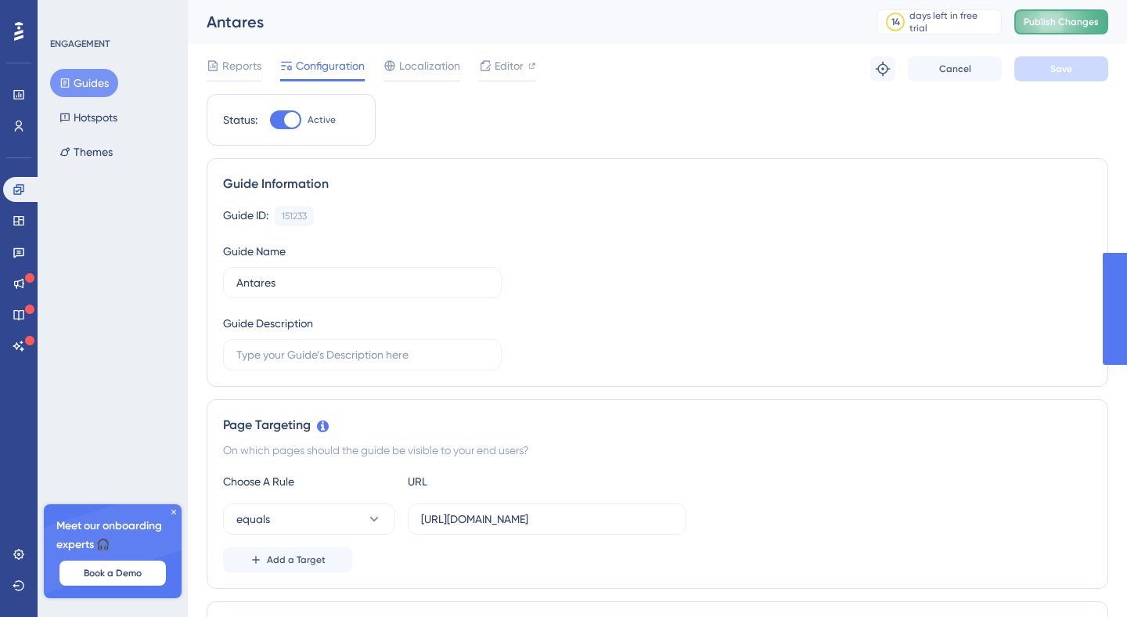
click at [1081, 23] on span "Publish Changes" at bounding box center [1061, 22] width 75 height 13
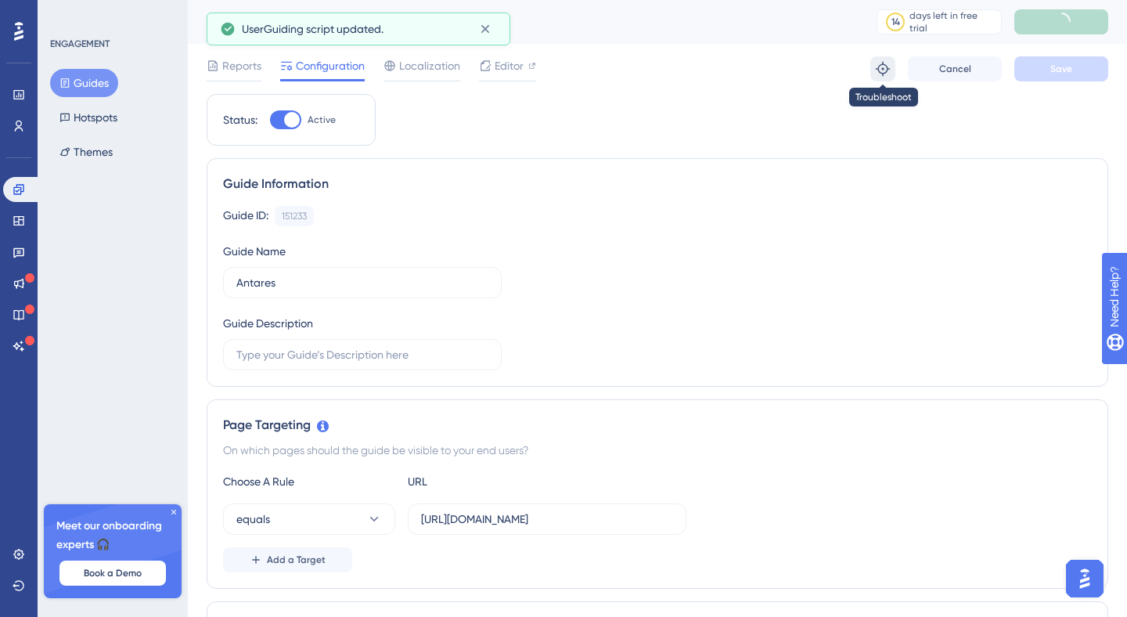
click at [894, 63] on button at bounding box center [883, 68] width 25 height 25
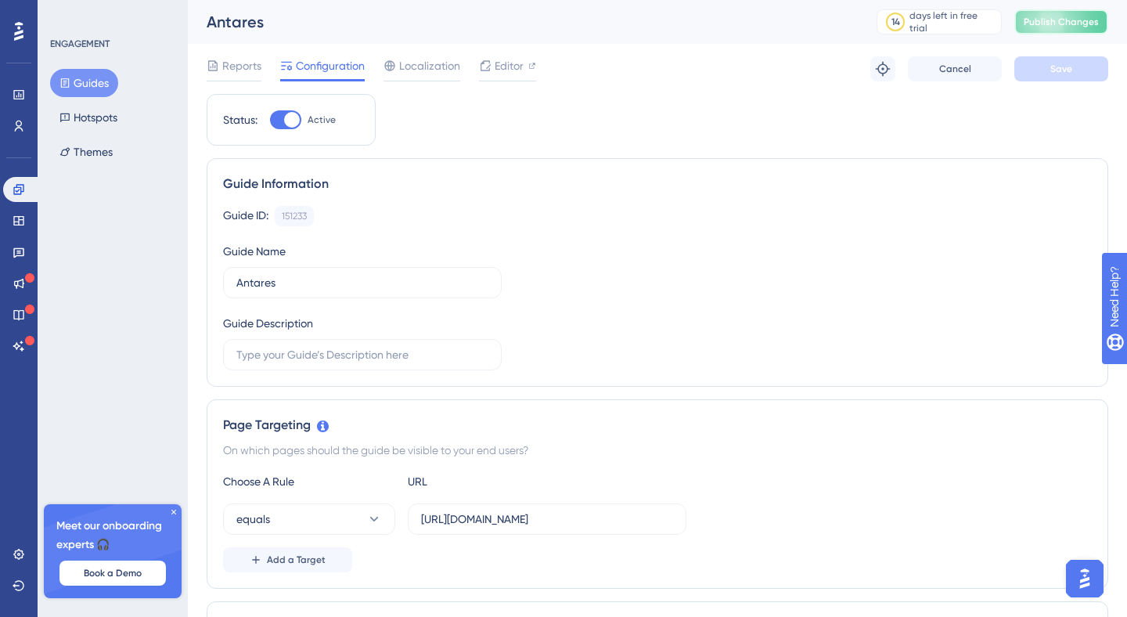
click at [1046, 21] on span "Publish Changes" at bounding box center [1061, 22] width 75 height 13
click at [1039, 23] on span "Publish Changes" at bounding box center [1061, 22] width 75 height 13
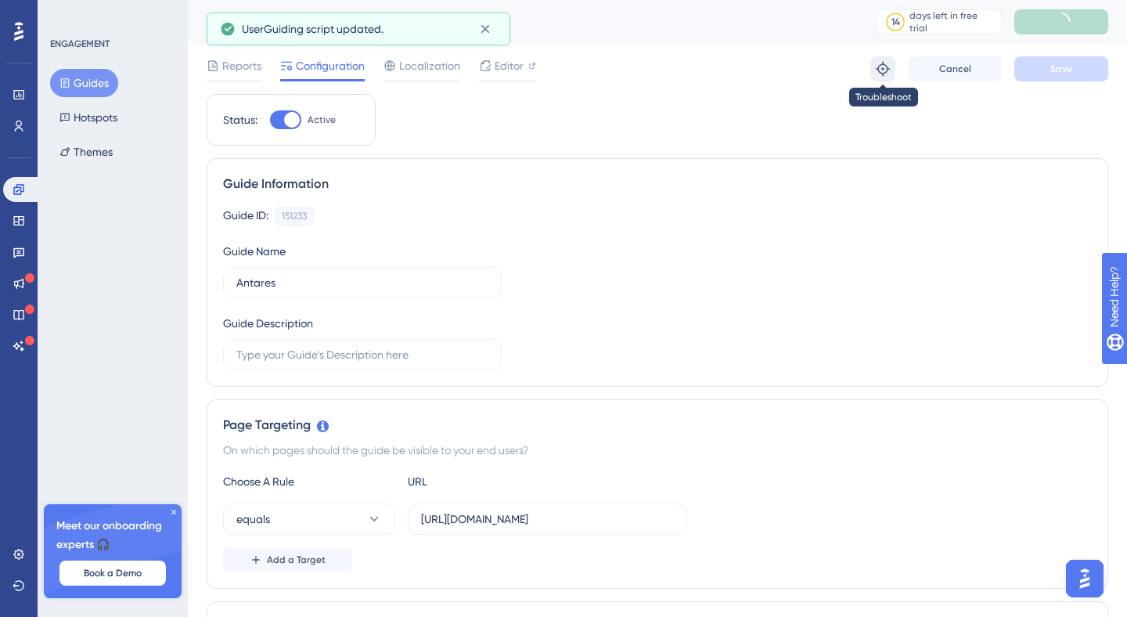
click at [889, 67] on icon at bounding box center [883, 69] width 16 height 16
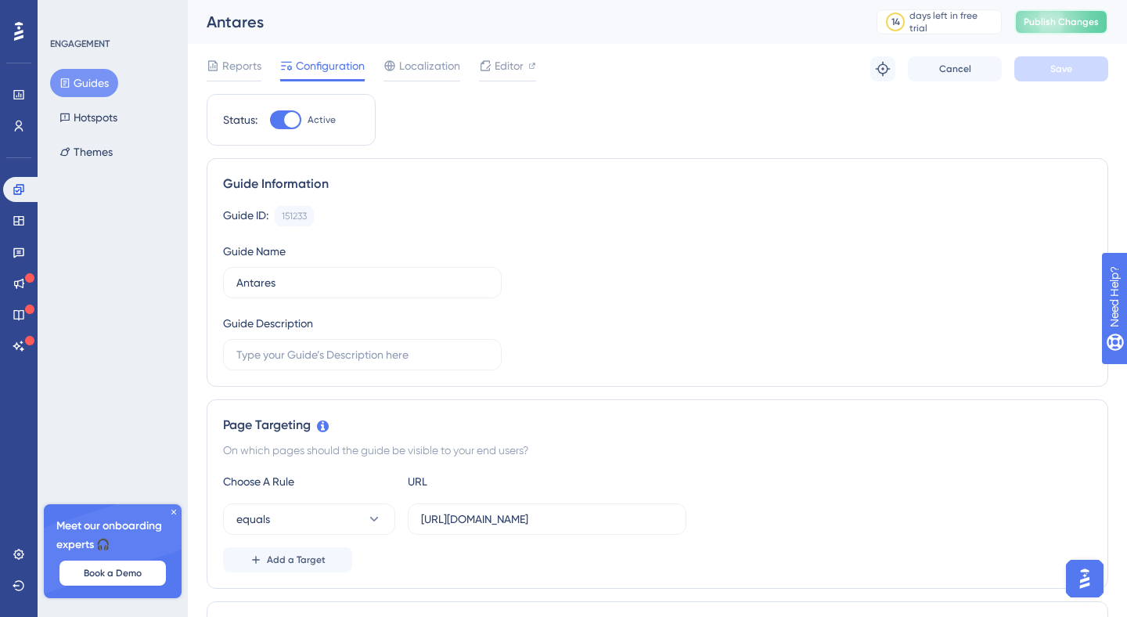
click at [1052, 29] on button "Publish Changes" at bounding box center [1062, 21] width 94 height 25
click at [1079, 28] on button "Publish Changes" at bounding box center [1062, 21] width 94 height 25
click at [953, 20] on div "days left in free trial" at bounding box center [953, 21] width 87 height 25
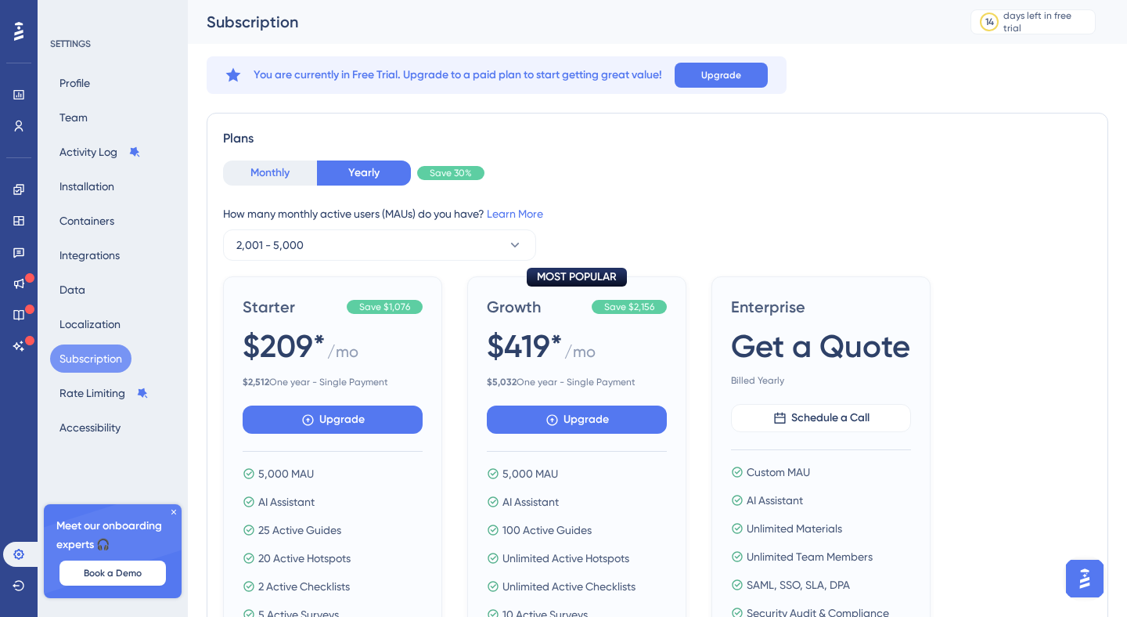
click at [265, 172] on button "Monthly" at bounding box center [270, 173] width 94 height 25
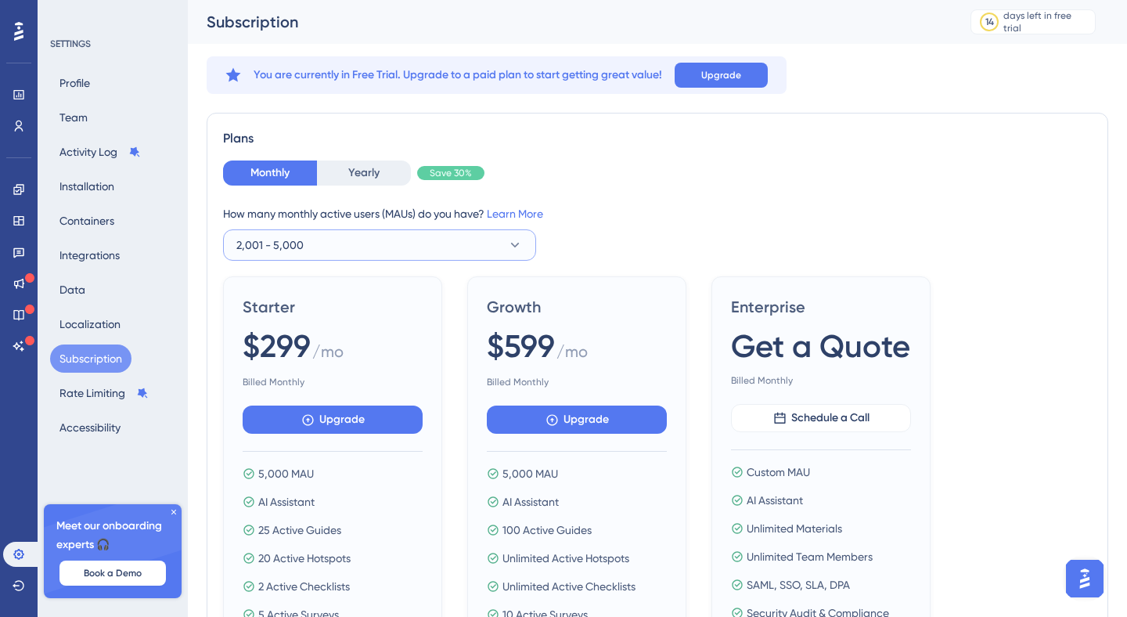
click at [442, 252] on button "2,001 - 5,000" at bounding box center [379, 244] width 313 height 31
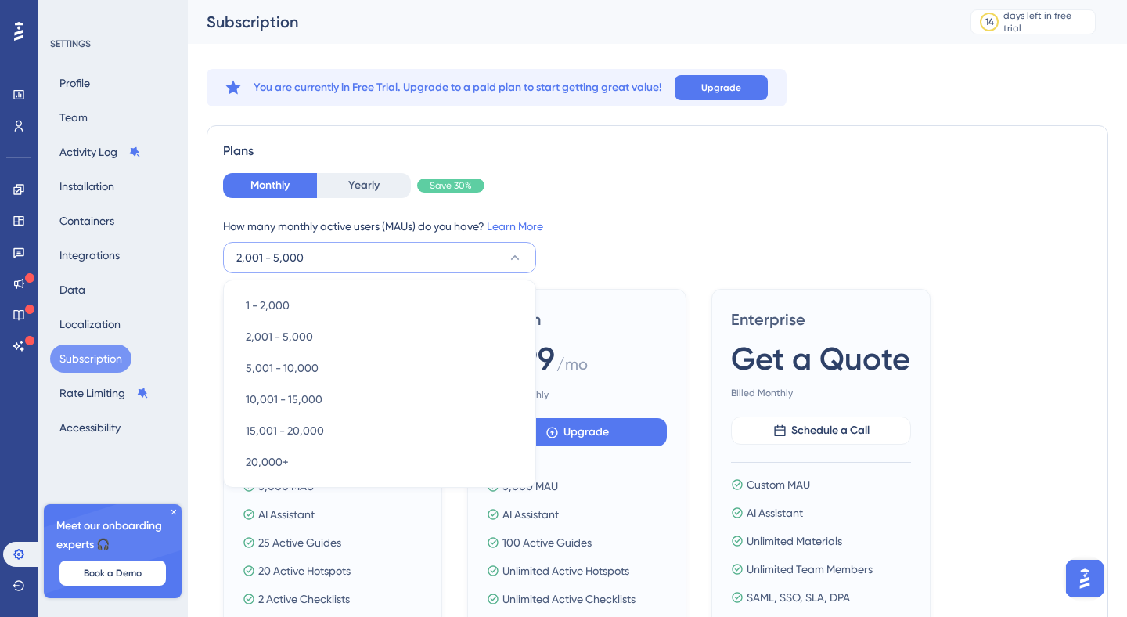
scroll to position [62, 0]
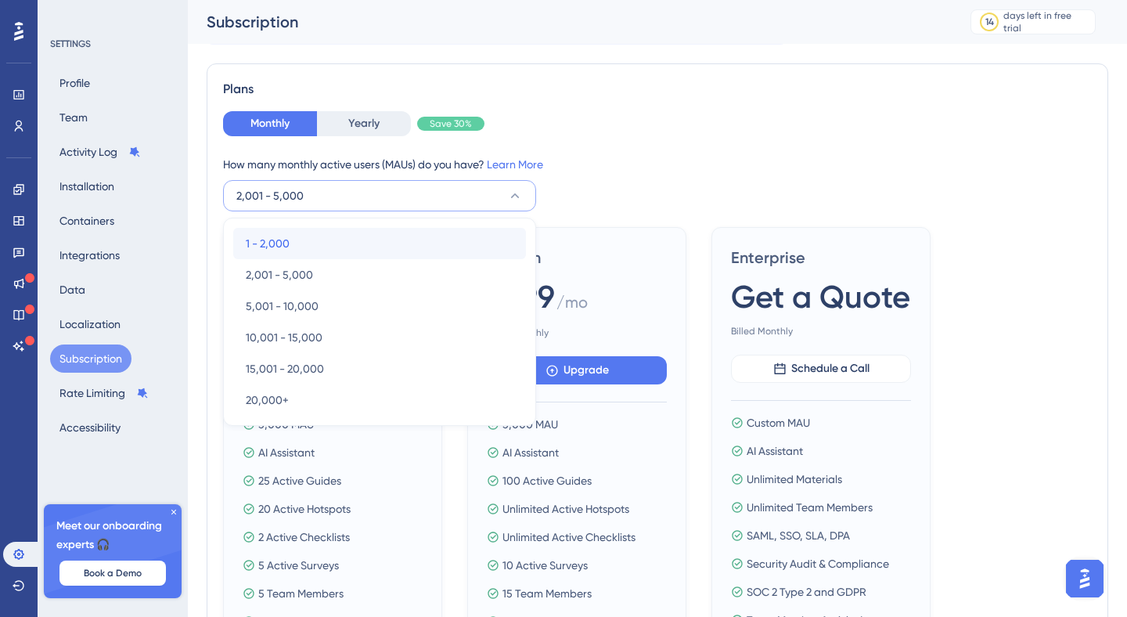
click at [442, 252] on div "1 - 2,000 1 - 2,000" at bounding box center [380, 243] width 268 height 31
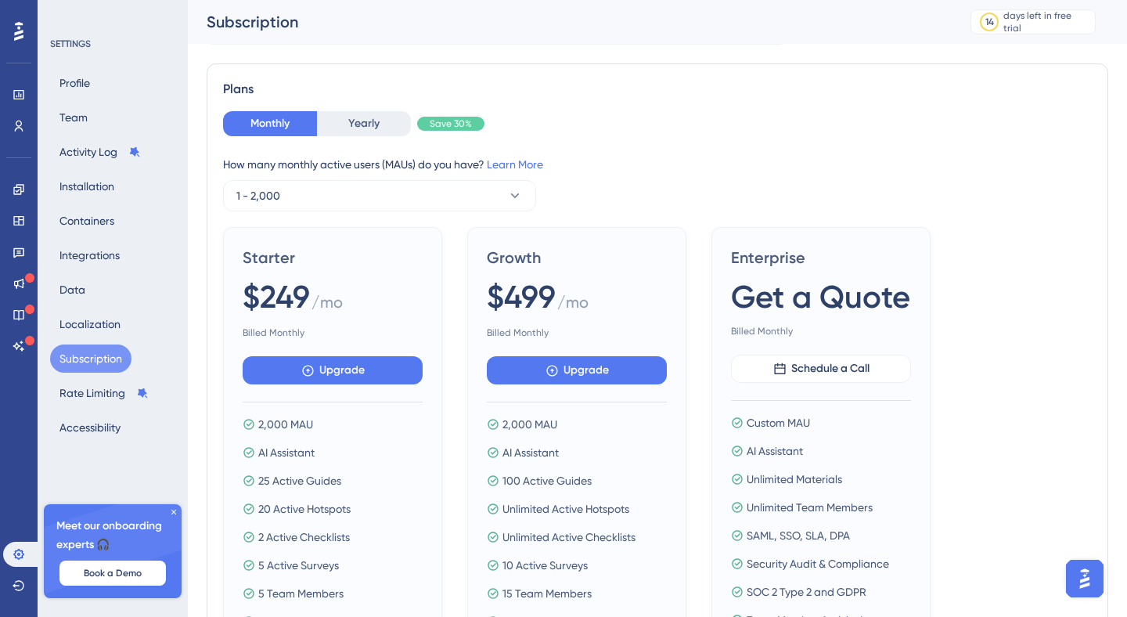
click at [697, 169] on div "How many monthly active users ([PERSON_NAME]) do you have? Learn More" at bounding box center [657, 164] width 869 height 19
click at [341, 185] on button "1 - 2,000" at bounding box center [379, 195] width 313 height 31
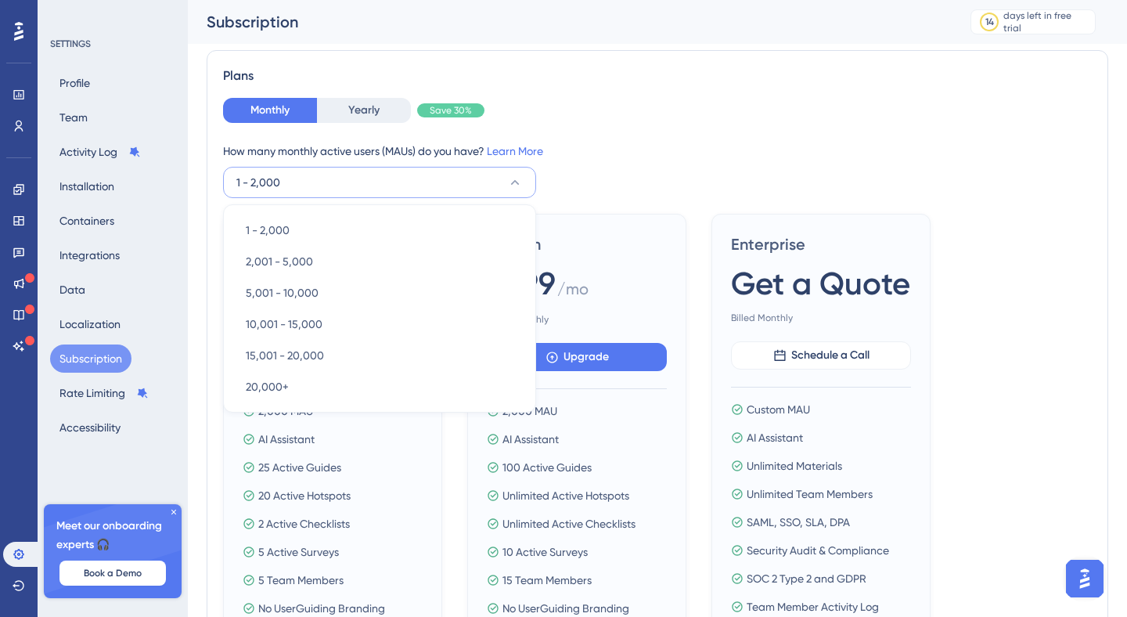
click at [586, 135] on div "Monthly Yearly Save 30% How many monthly active users ([PERSON_NAME]) do you ha…" at bounding box center [657, 148] width 869 height 100
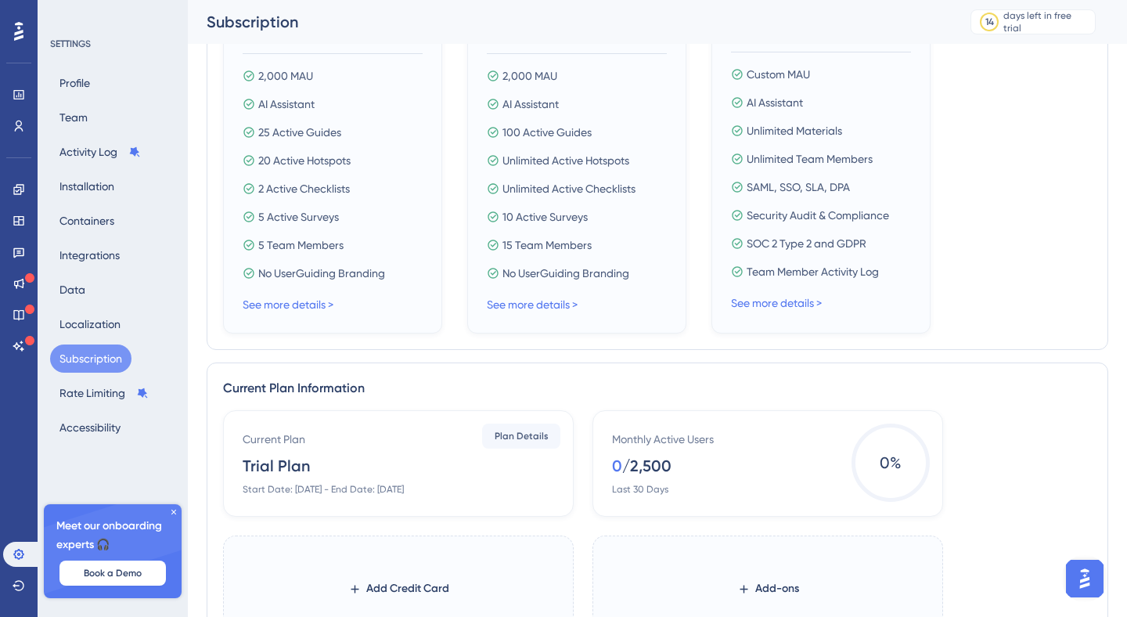
scroll to position [0, 0]
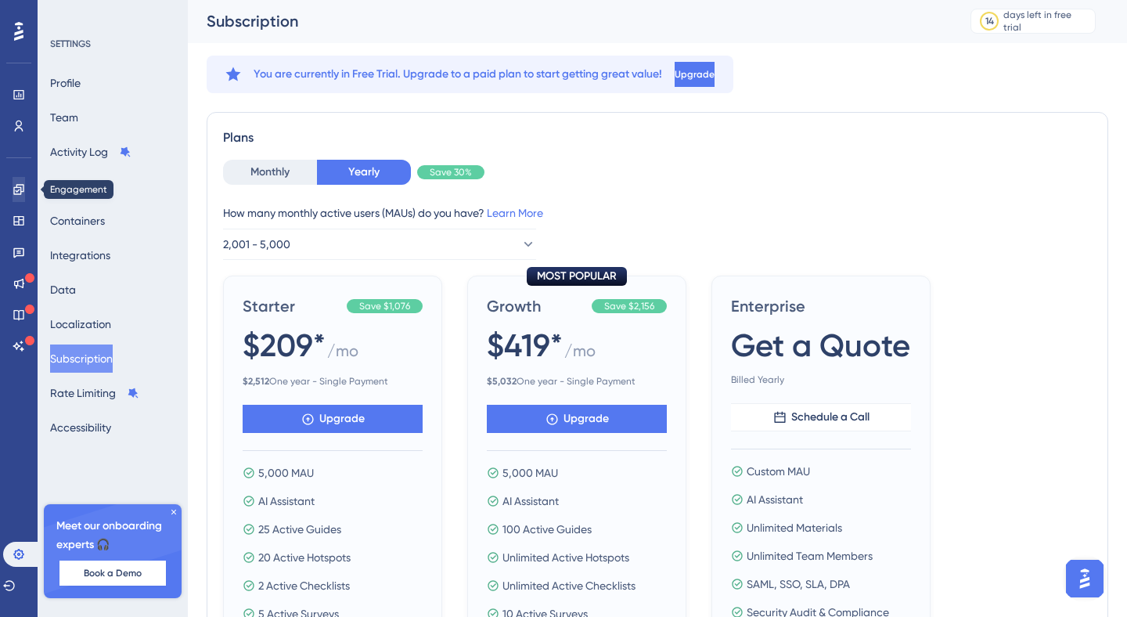
scroll to position [2, 0]
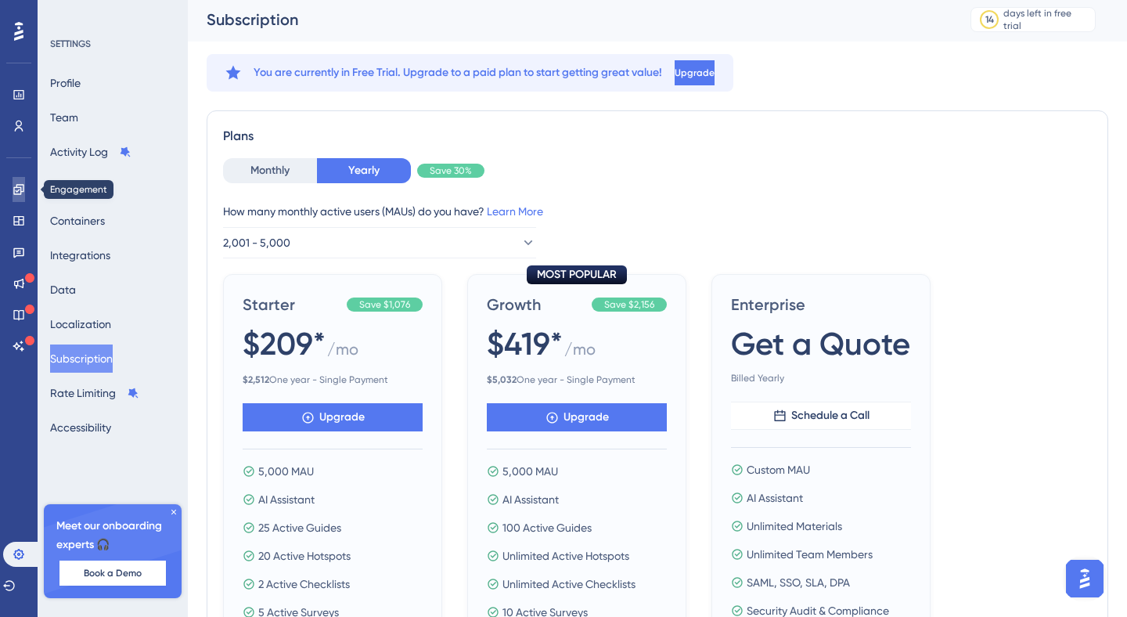
click at [14, 197] on link at bounding box center [19, 189] width 13 height 25
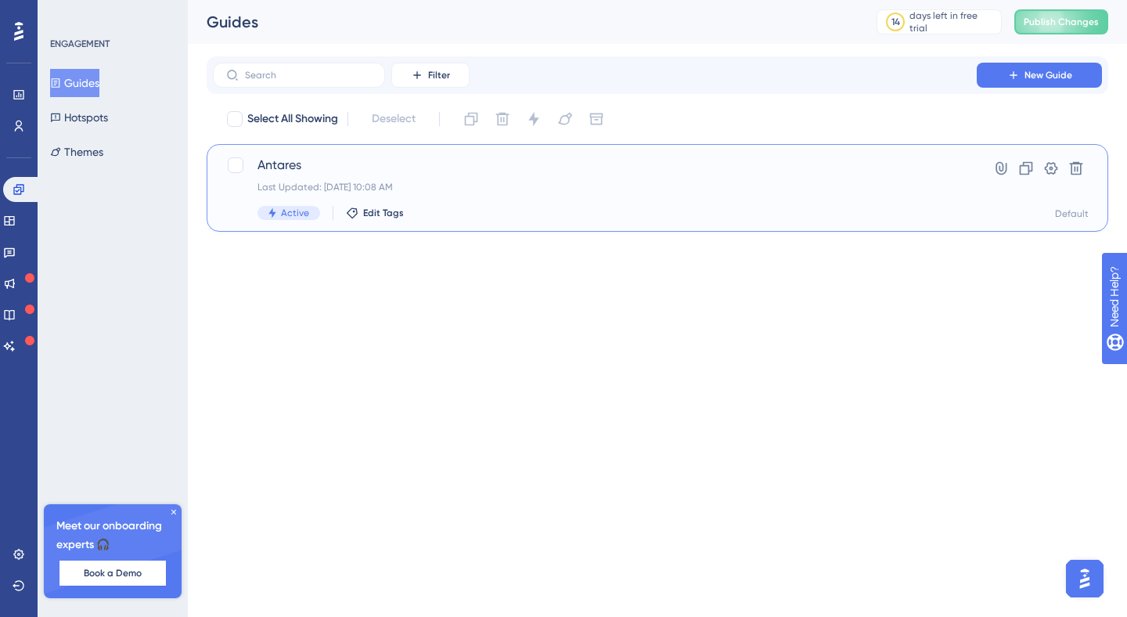
click at [740, 178] on div "Antares Last Updated: [DATE] 10:08 AM Active Edit Tags" at bounding box center [595, 188] width 675 height 64
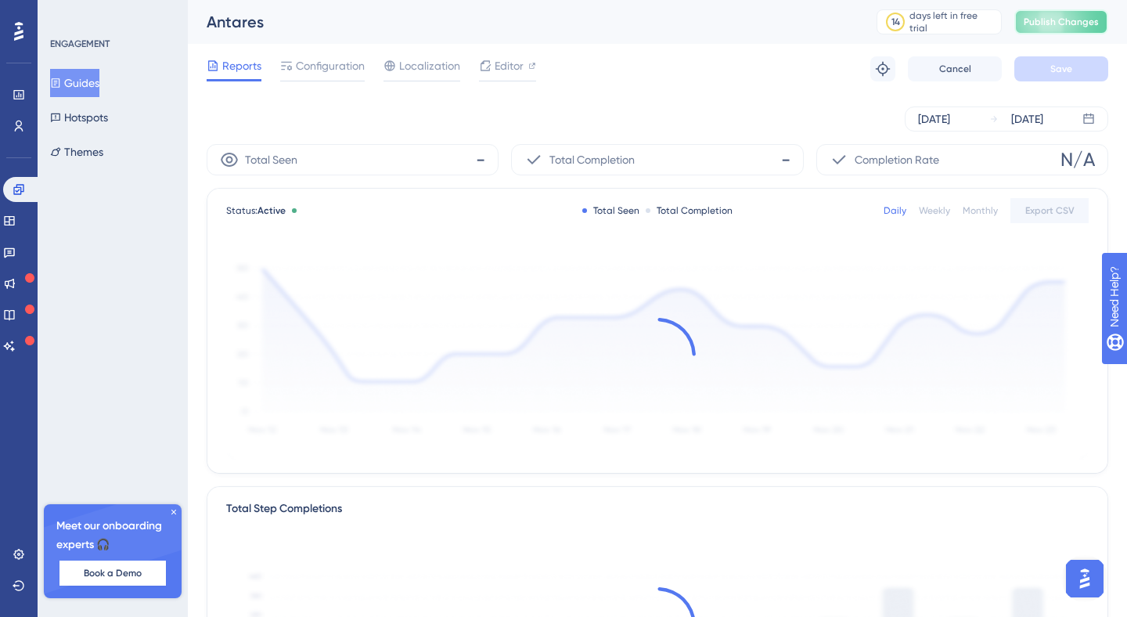
click at [1066, 30] on button "Publish Changes" at bounding box center [1062, 21] width 94 height 25
click at [1040, 27] on span "Publish Changes" at bounding box center [1061, 22] width 75 height 13
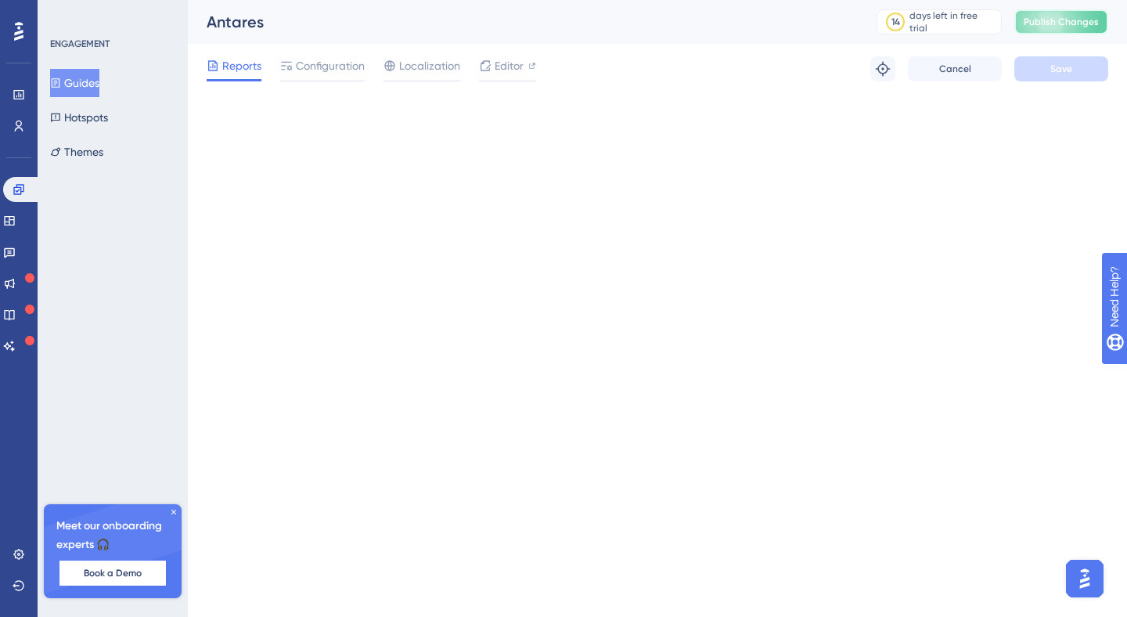
click at [1037, 18] on span "Publish Changes" at bounding box center [1061, 22] width 75 height 13
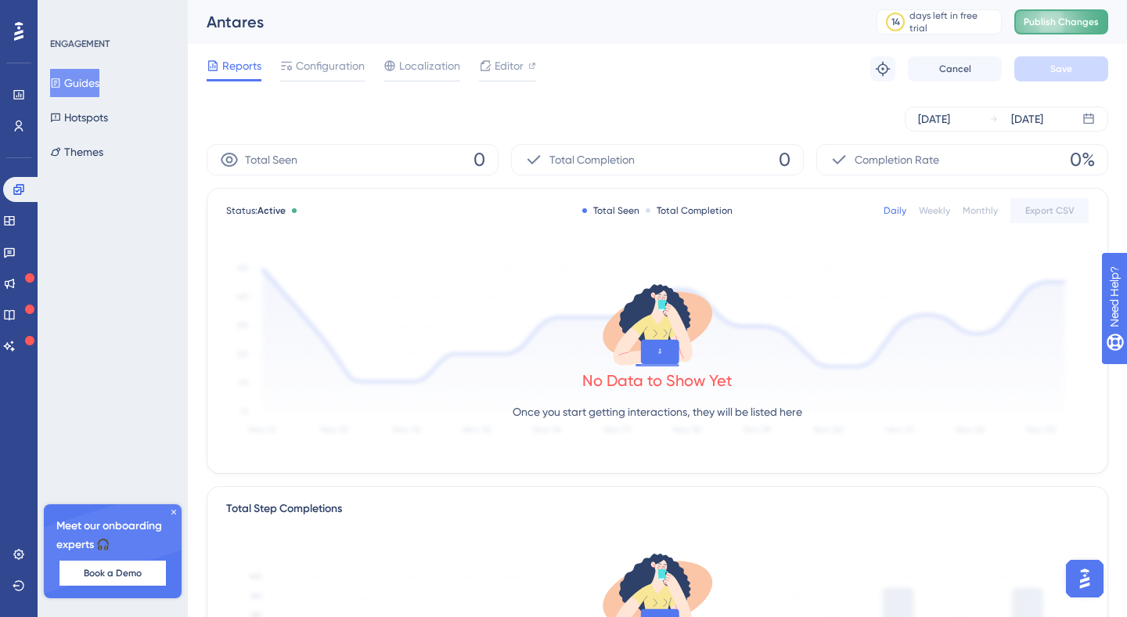
click at [1044, 16] on span "Publish Changes" at bounding box center [1061, 22] width 75 height 13
click at [1030, 22] on span "Publish Changes" at bounding box center [1061, 22] width 75 height 13
